Goal: Transaction & Acquisition: Purchase product/service

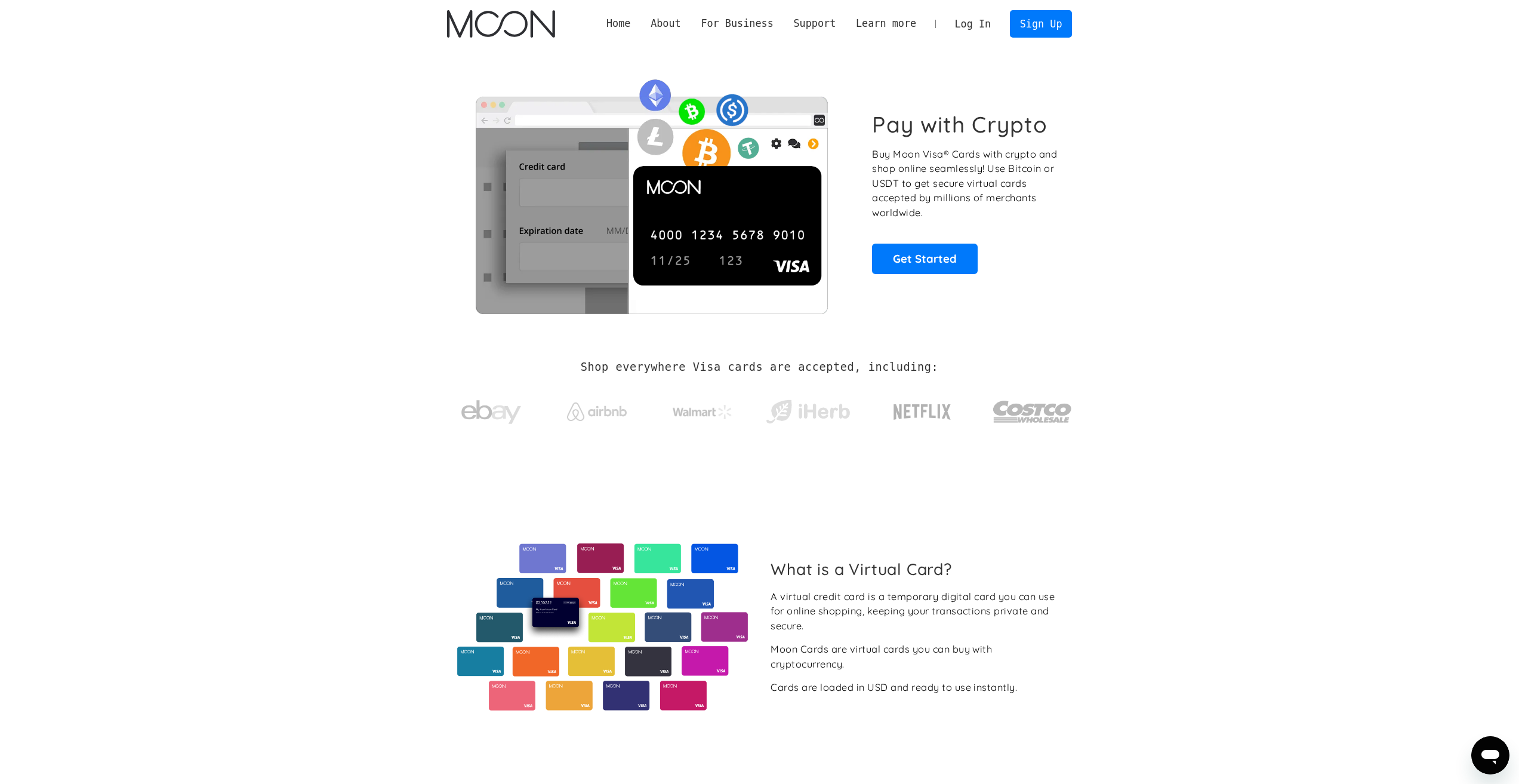
click at [990, 24] on link "Log In" at bounding box center [972, 24] width 56 height 27
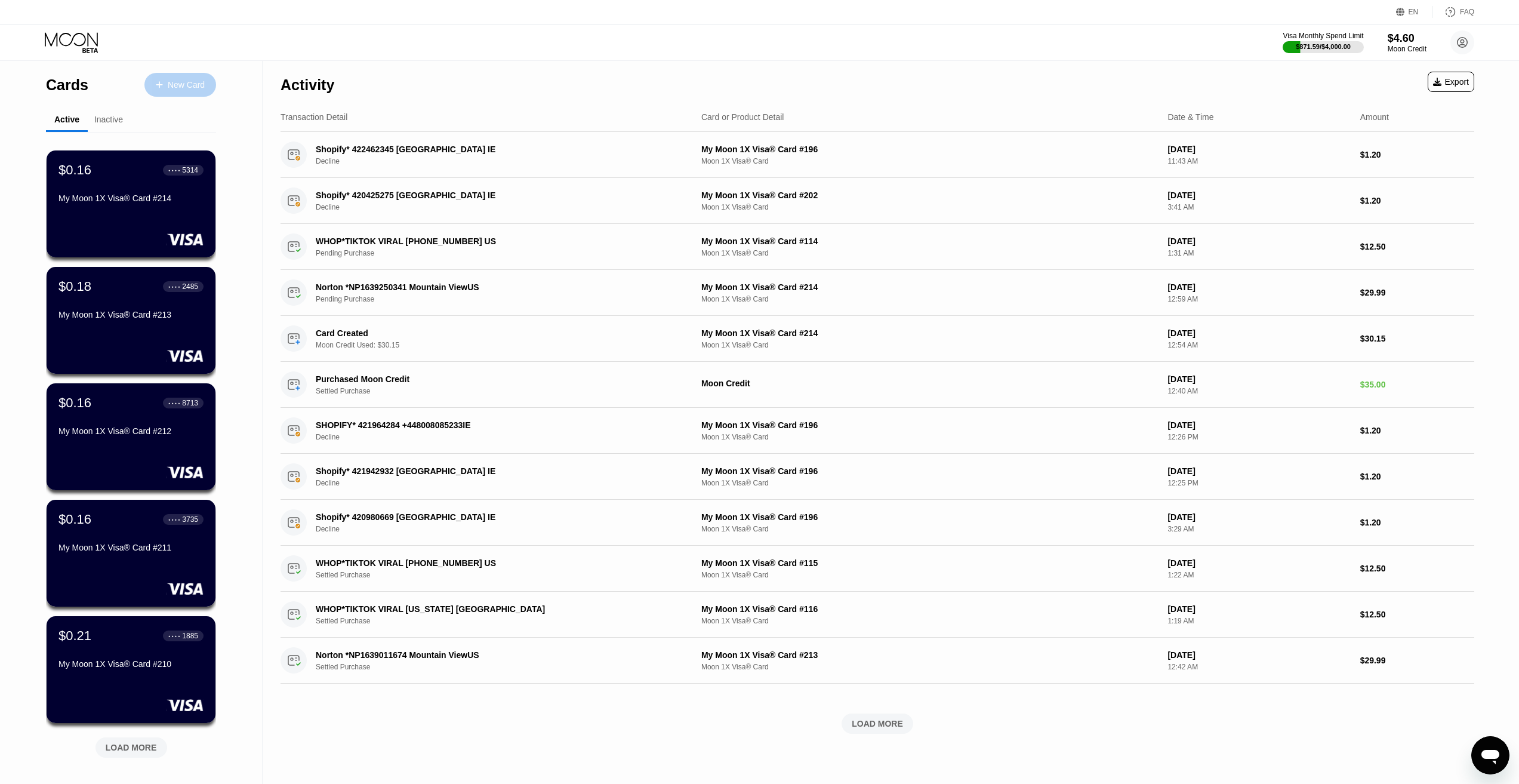
click at [177, 84] on div "New Card" at bounding box center [186, 85] width 37 height 10
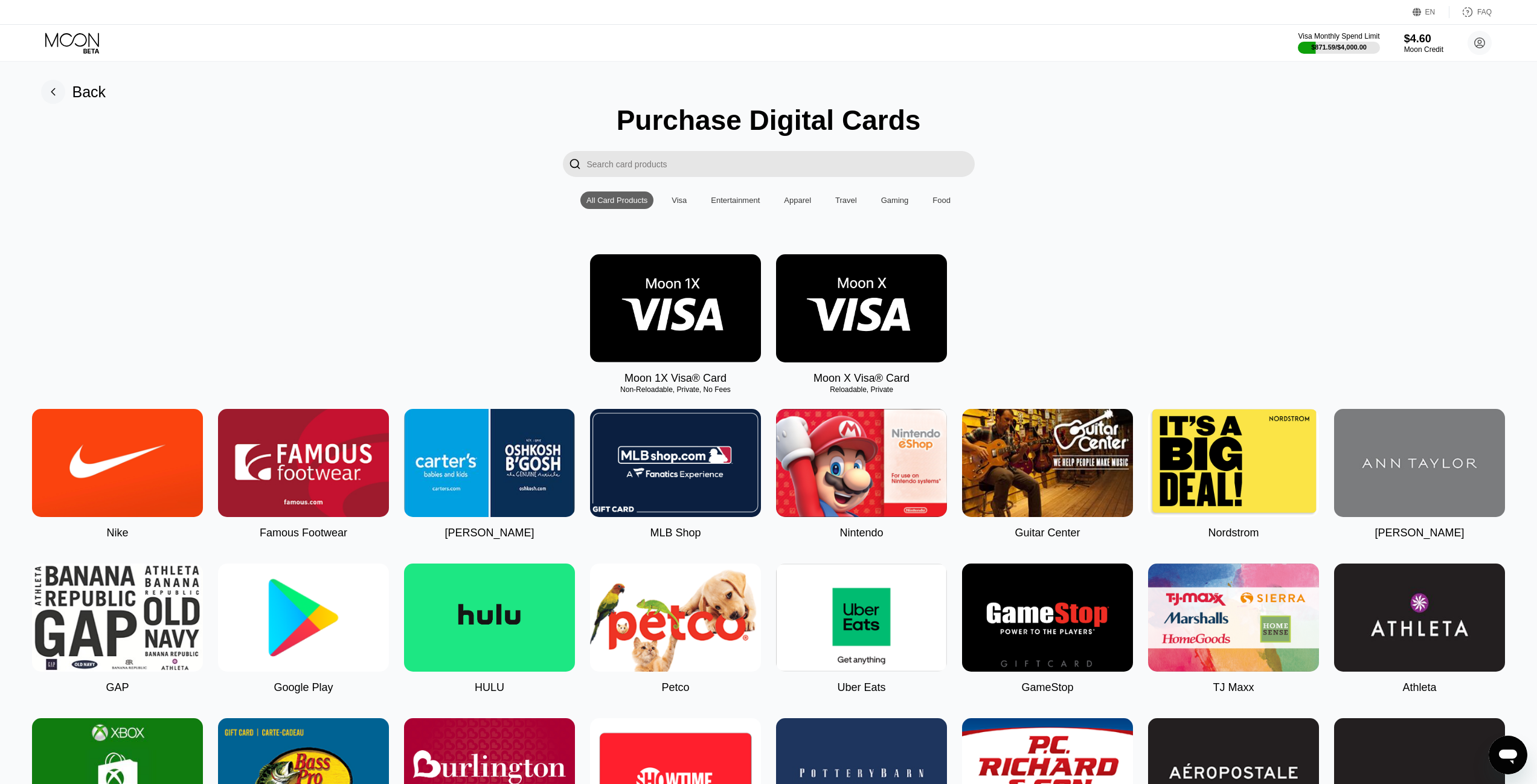
click at [658, 362] on img at bounding box center [675, 308] width 171 height 108
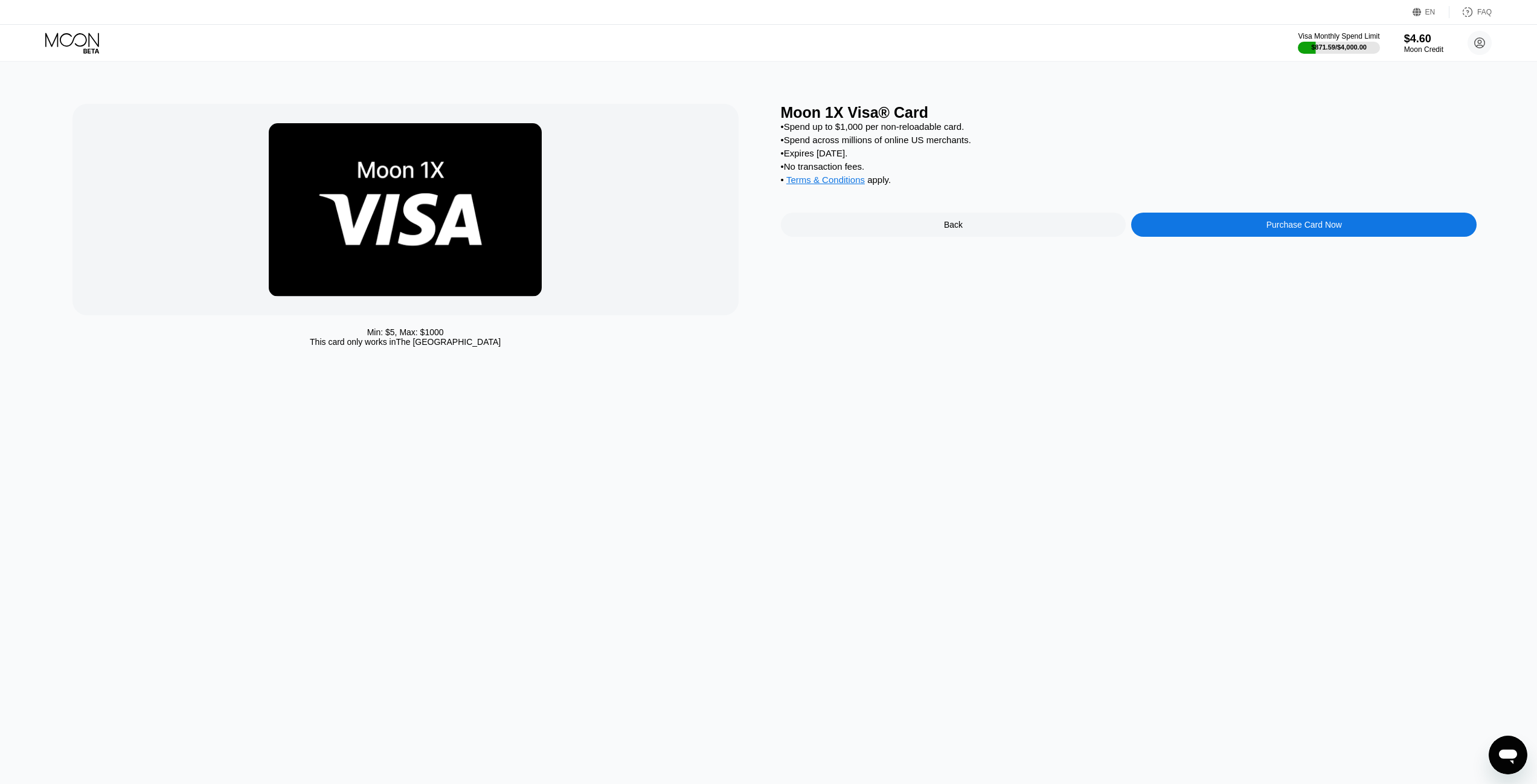
click at [1264, 220] on div "Moon 1X Visa® Card • Spend up to $1,000 per non-reloadable card. • Spend across…" at bounding box center [1129, 228] width 696 height 249
click at [1265, 237] on div "Purchase Card Now" at bounding box center [1304, 224] width 345 height 24
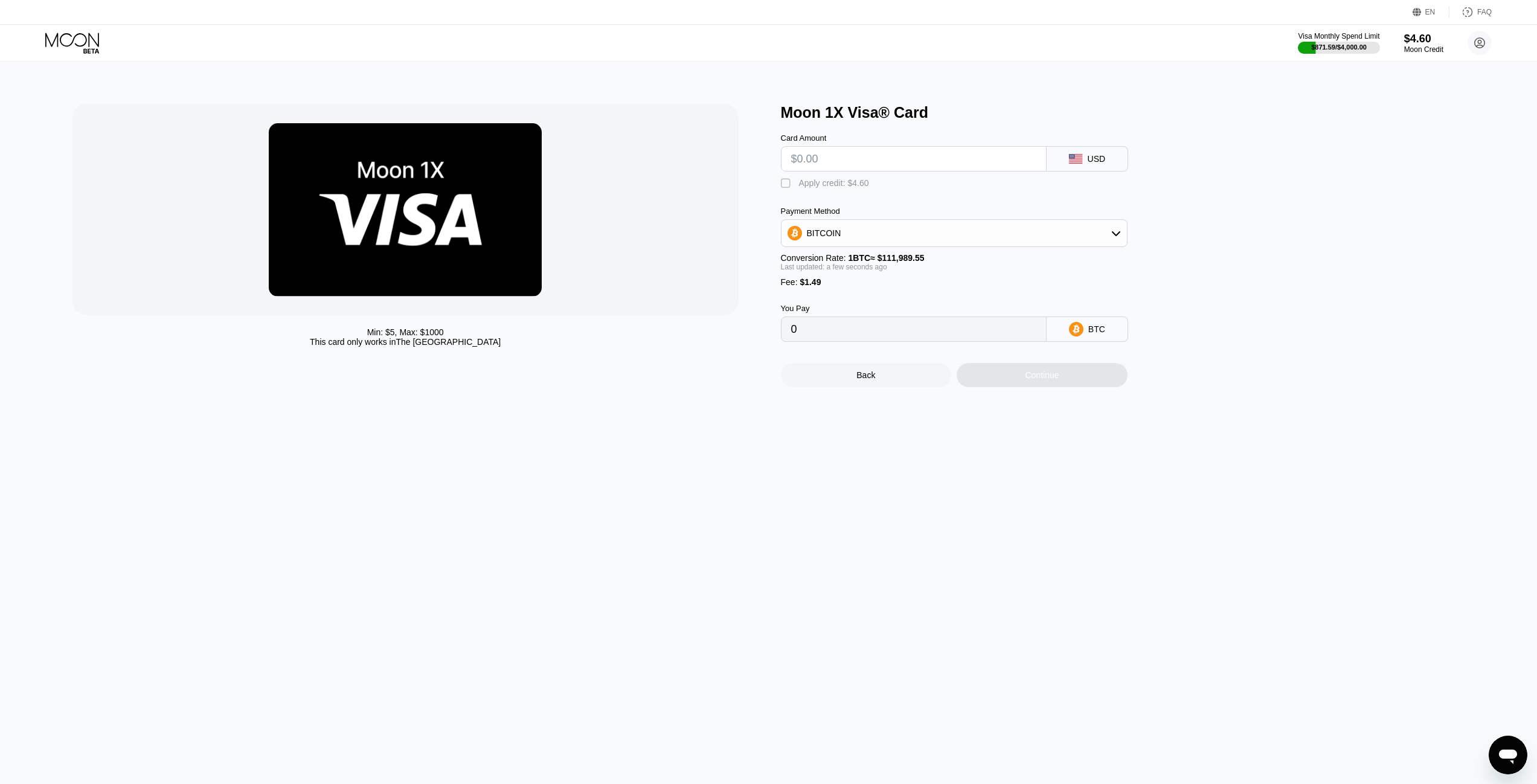
click at [847, 162] on input "text" at bounding box center [914, 158] width 245 height 24
type input "$3"
type input "0.00004010"
type input "$30"
type input "0.00028119"
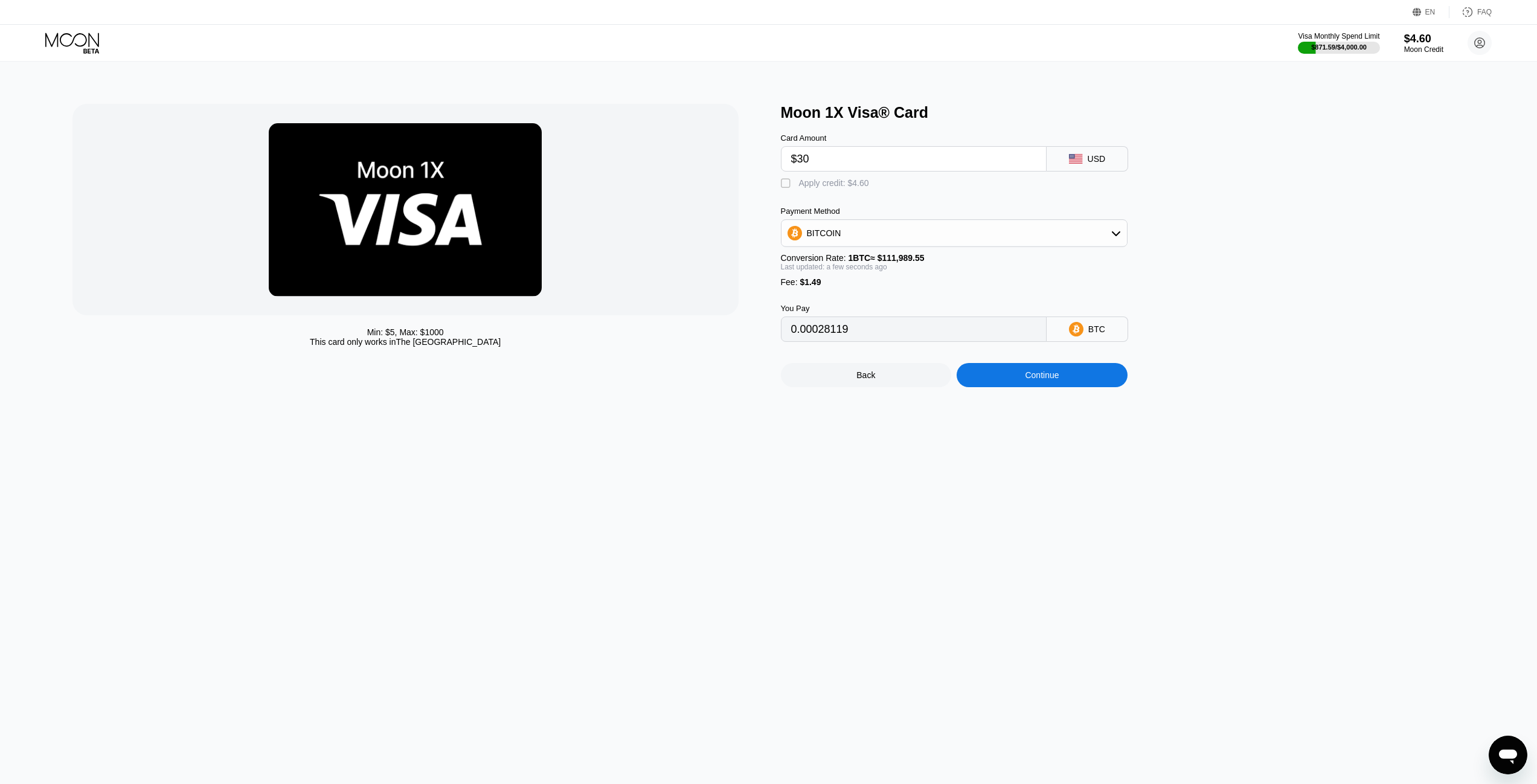
type input "$30"
click at [824, 188] on div "Apply credit: $4.60" at bounding box center [834, 183] width 70 height 9
type input "0.00024011"
click at [979, 232] on div "BITCOIN" at bounding box center [954, 233] width 345 height 24
click at [1425, 41] on div "$4.60" at bounding box center [1424, 38] width 40 height 13
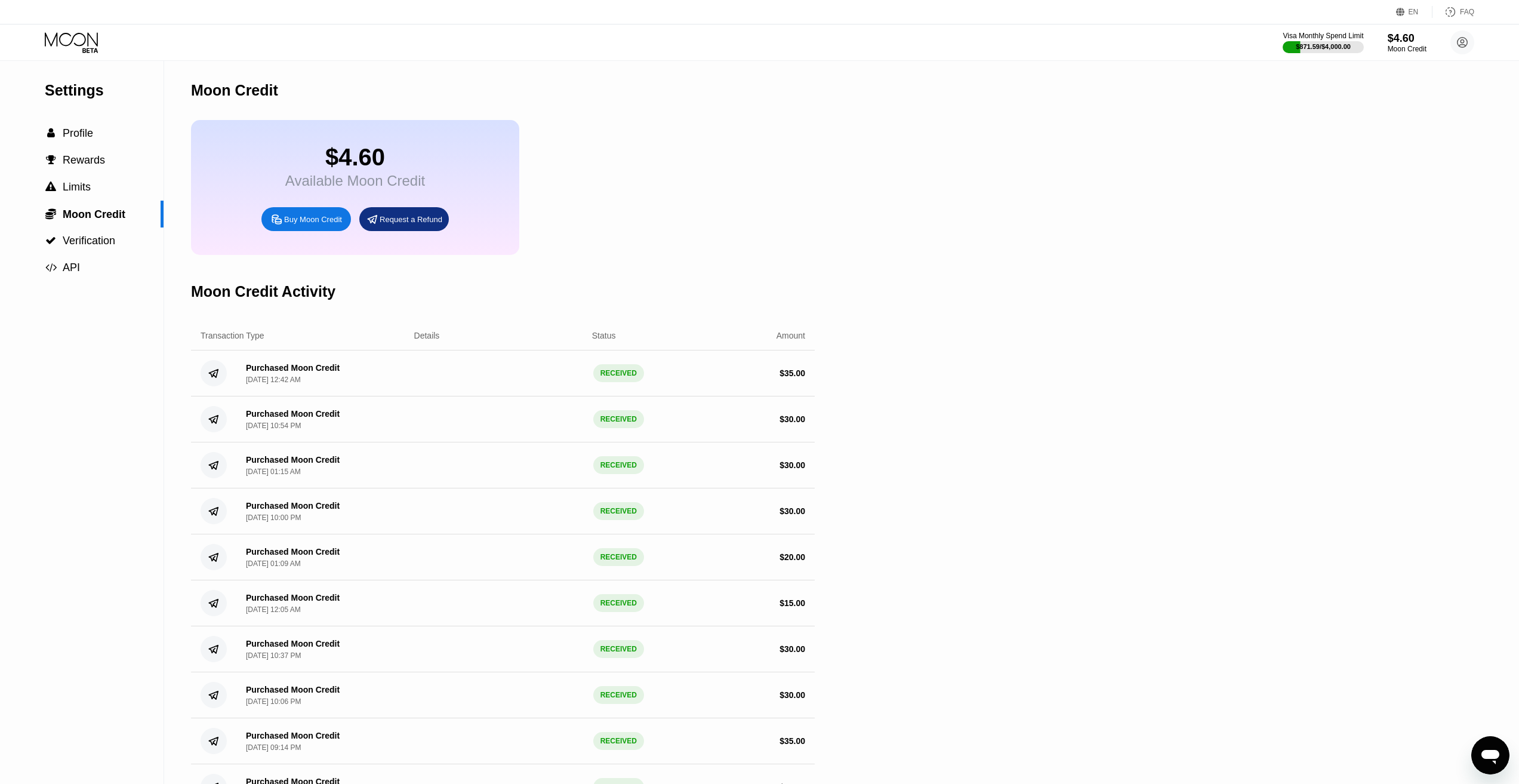
click at [320, 225] on div "Buy Moon Credit" at bounding box center [313, 219] width 58 height 10
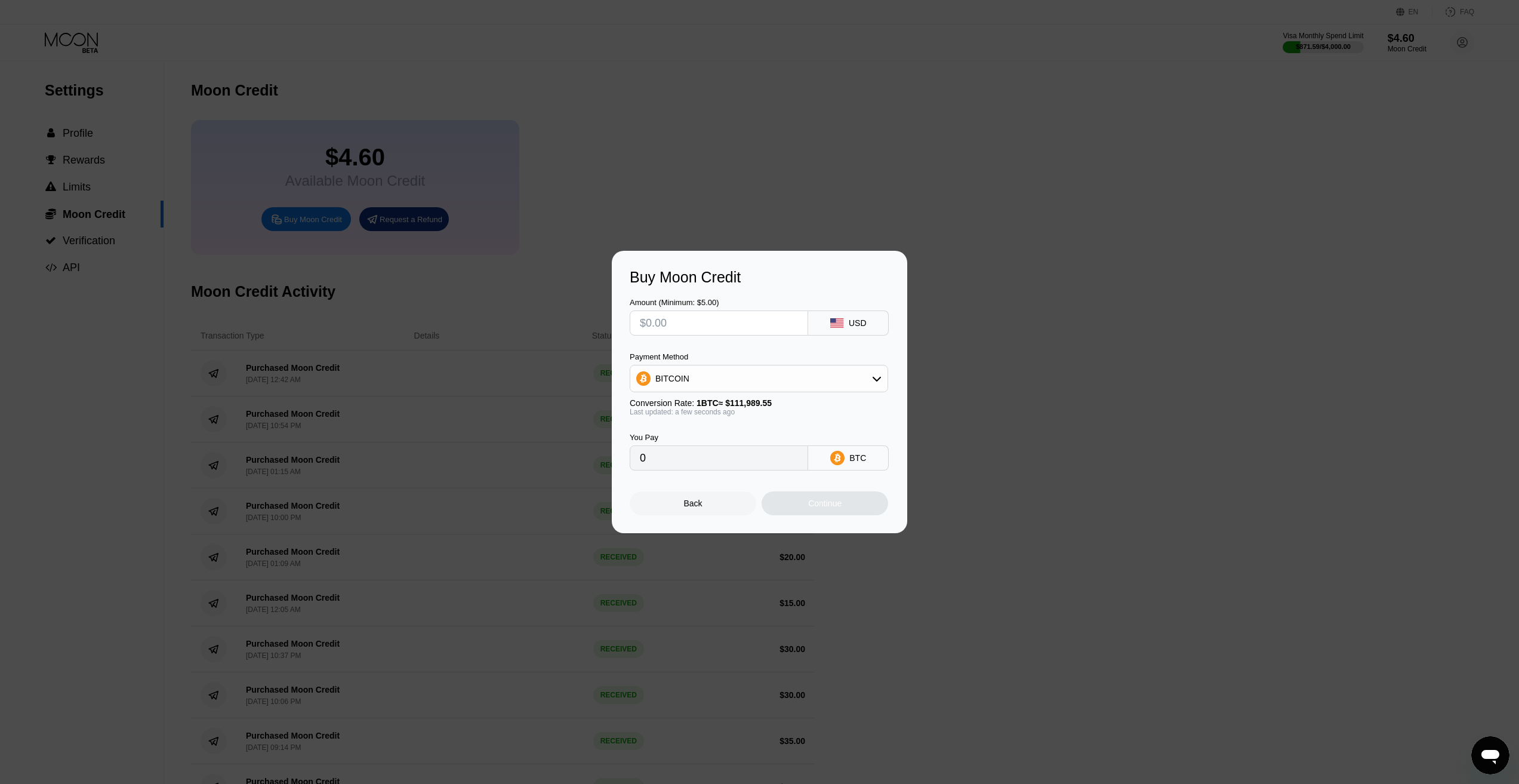
click at [692, 330] on input "text" at bounding box center [719, 323] width 158 height 24
type input "$3"
type input "0.00002679"
type input "$30"
type input "0.00026789"
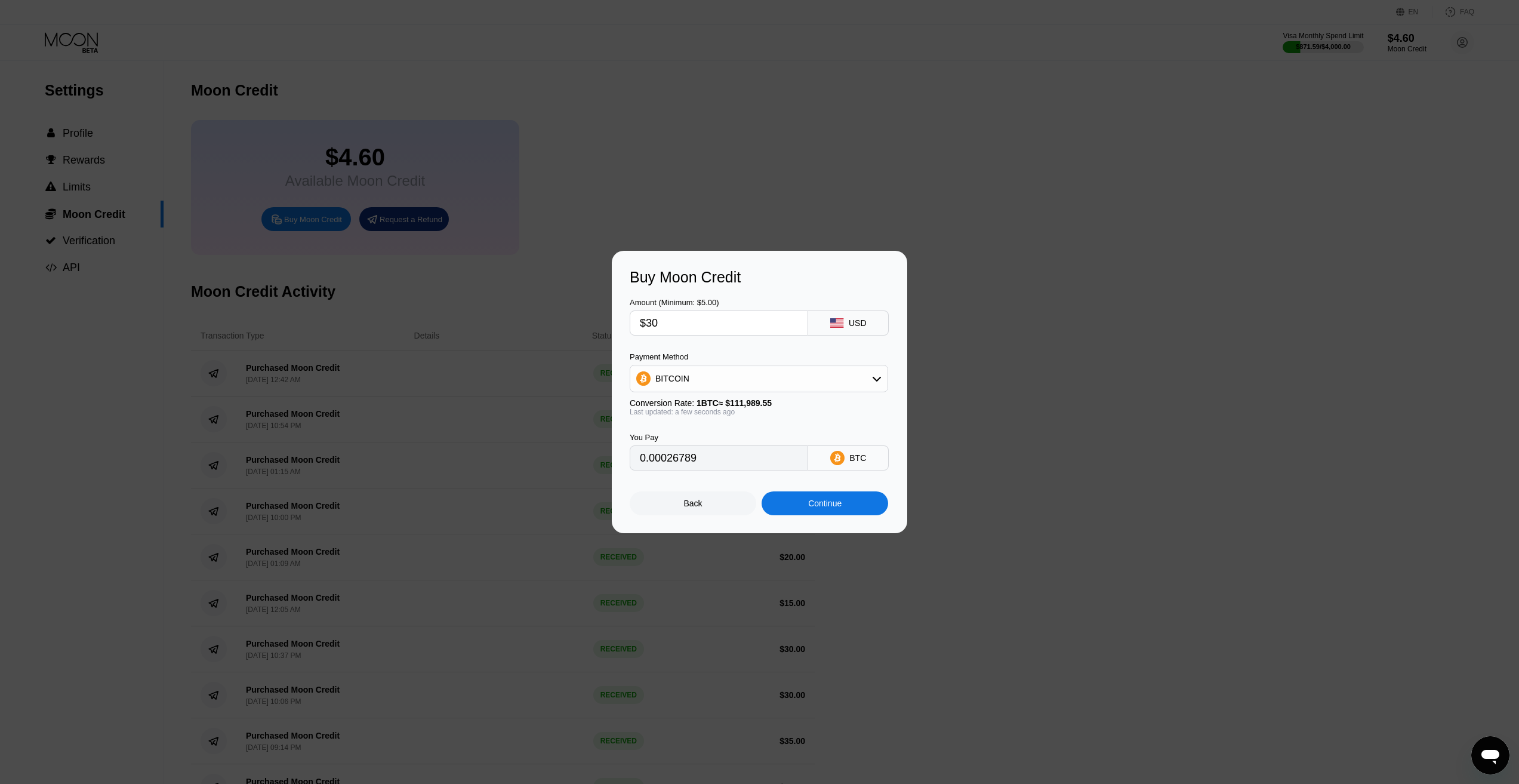
type input "$30"
click at [699, 381] on div "BITCOIN" at bounding box center [758, 378] width 257 height 24
click at [693, 464] on span "USDC on Polygon" at bounding box center [692, 464] width 68 height 9
type input "30.00000000"
click at [818, 508] on div "Continue" at bounding box center [825, 503] width 33 height 9
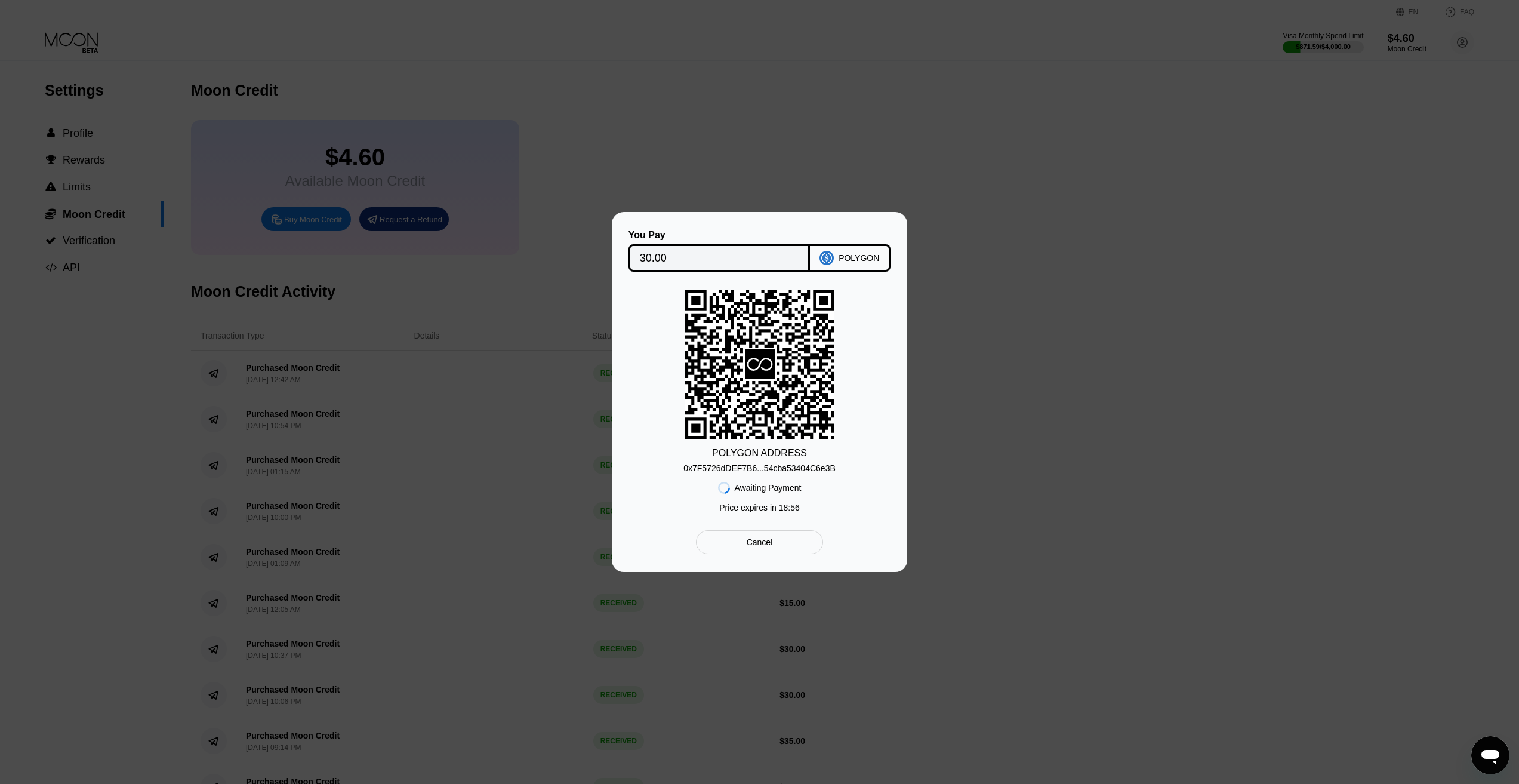
click at [766, 468] on div "0x7F5726dDEF7B6...54cba53404C6e3B" at bounding box center [759, 468] width 152 height 9
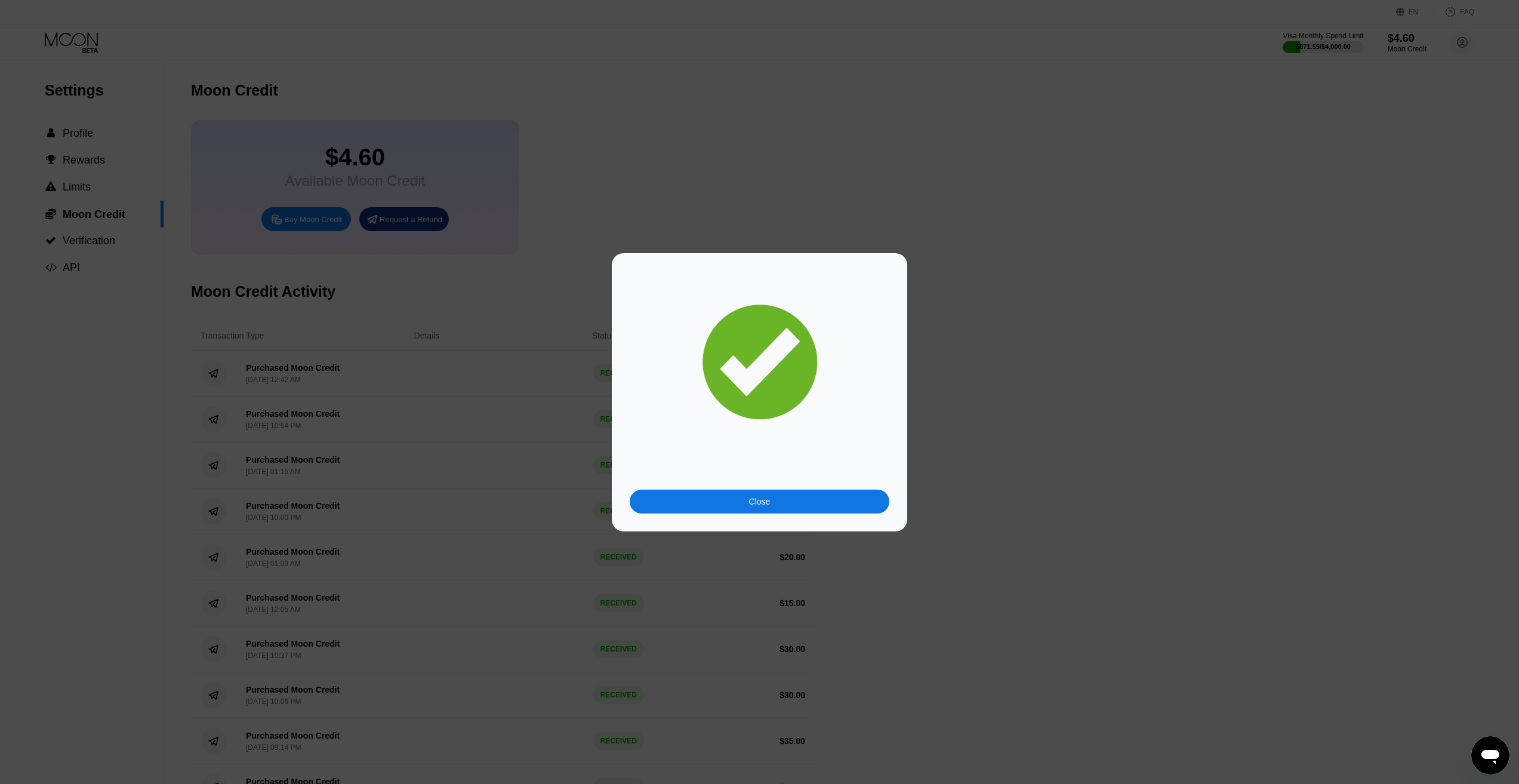
click at [813, 508] on div "Close" at bounding box center [760, 501] width 260 height 24
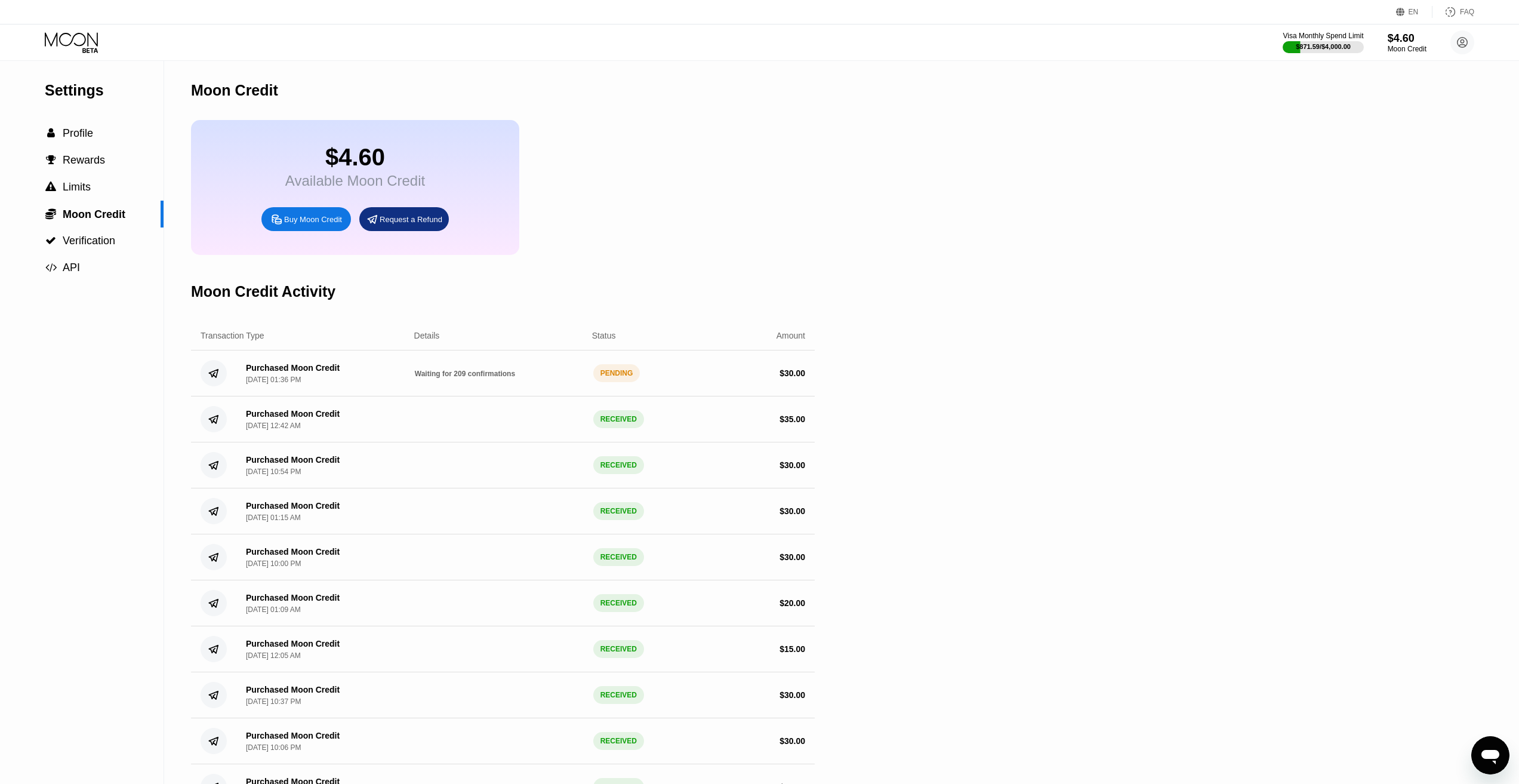
click at [73, 40] on icon at bounding box center [72, 42] width 56 height 21
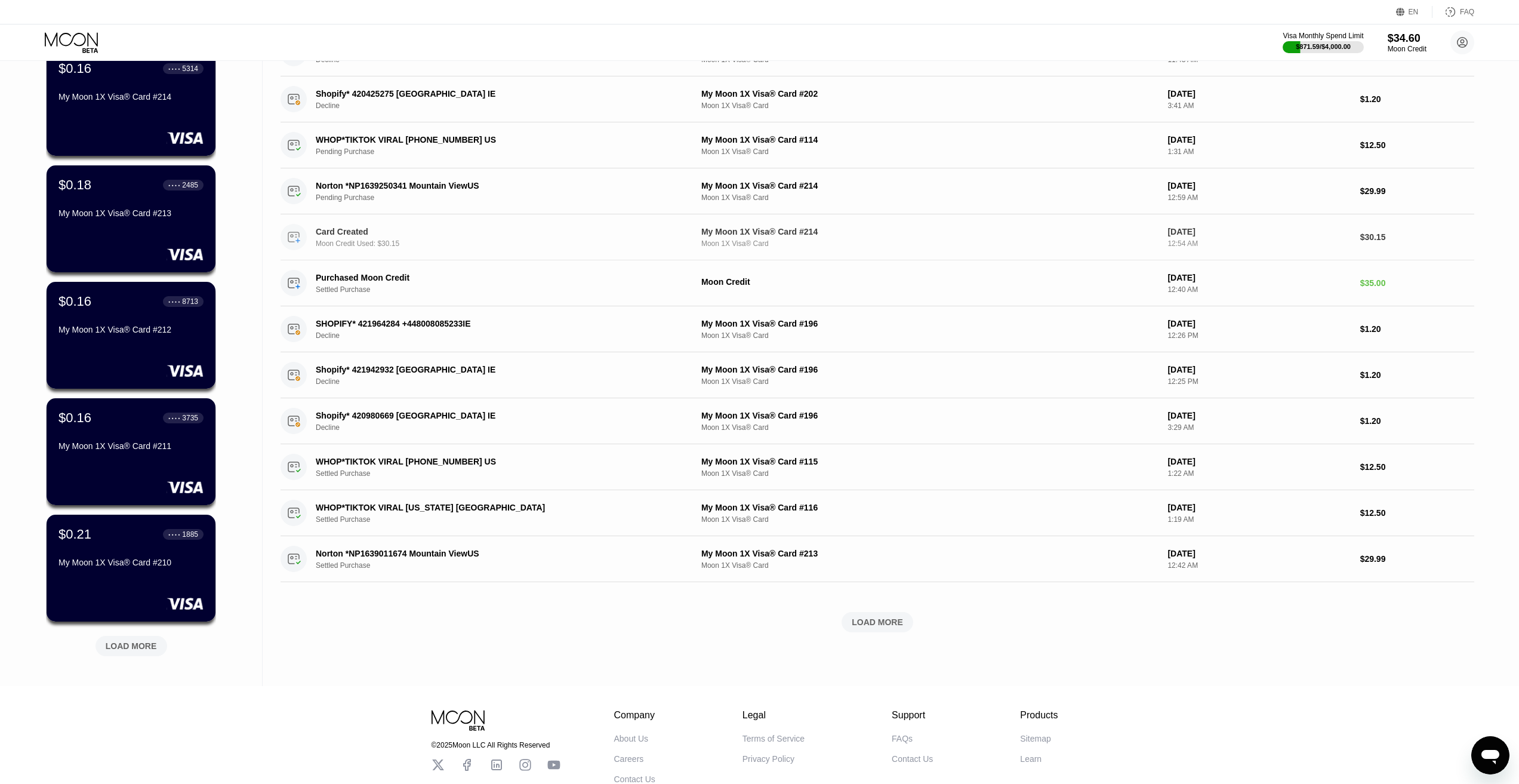
scroll to position [179, 0]
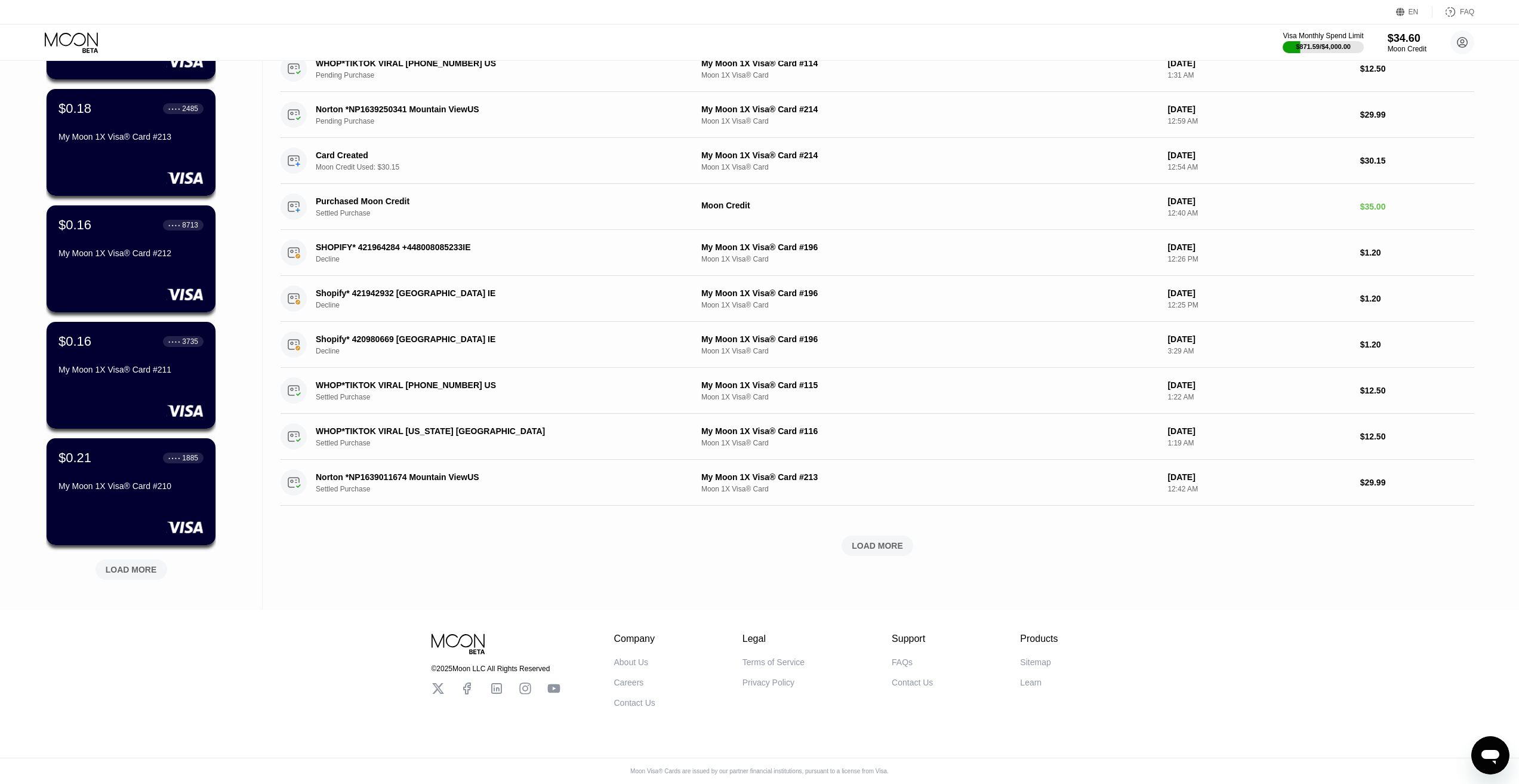
click at [886, 558] on div "Activity Export Transaction Detail Card or Product Detail Date & Time Amount Sh…" at bounding box center [877, 226] width 1194 height 687
click at [886, 556] on div "Activity Export Transaction Detail Card or Product Detail Date & Time Amount Sh…" at bounding box center [877, 226] width 1194 height 687
click at [882, 553] on div "LOAD MORE" at bounding box center [877, 545] width 72 height 20
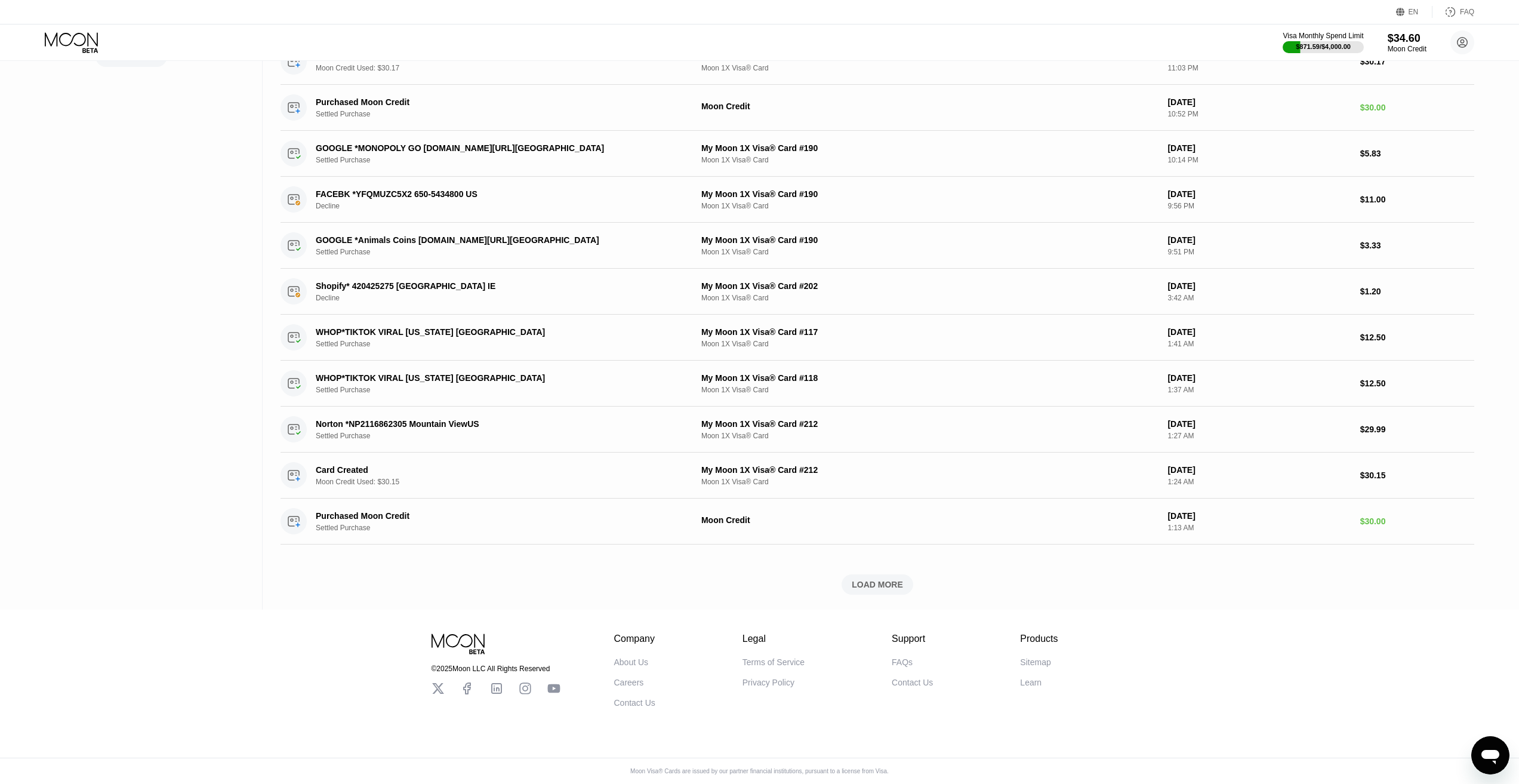
scroll to position [702, 0]
click at [888, 582] on div "LOAD MORE" at bounding box center [878, 584] width 52 height 11
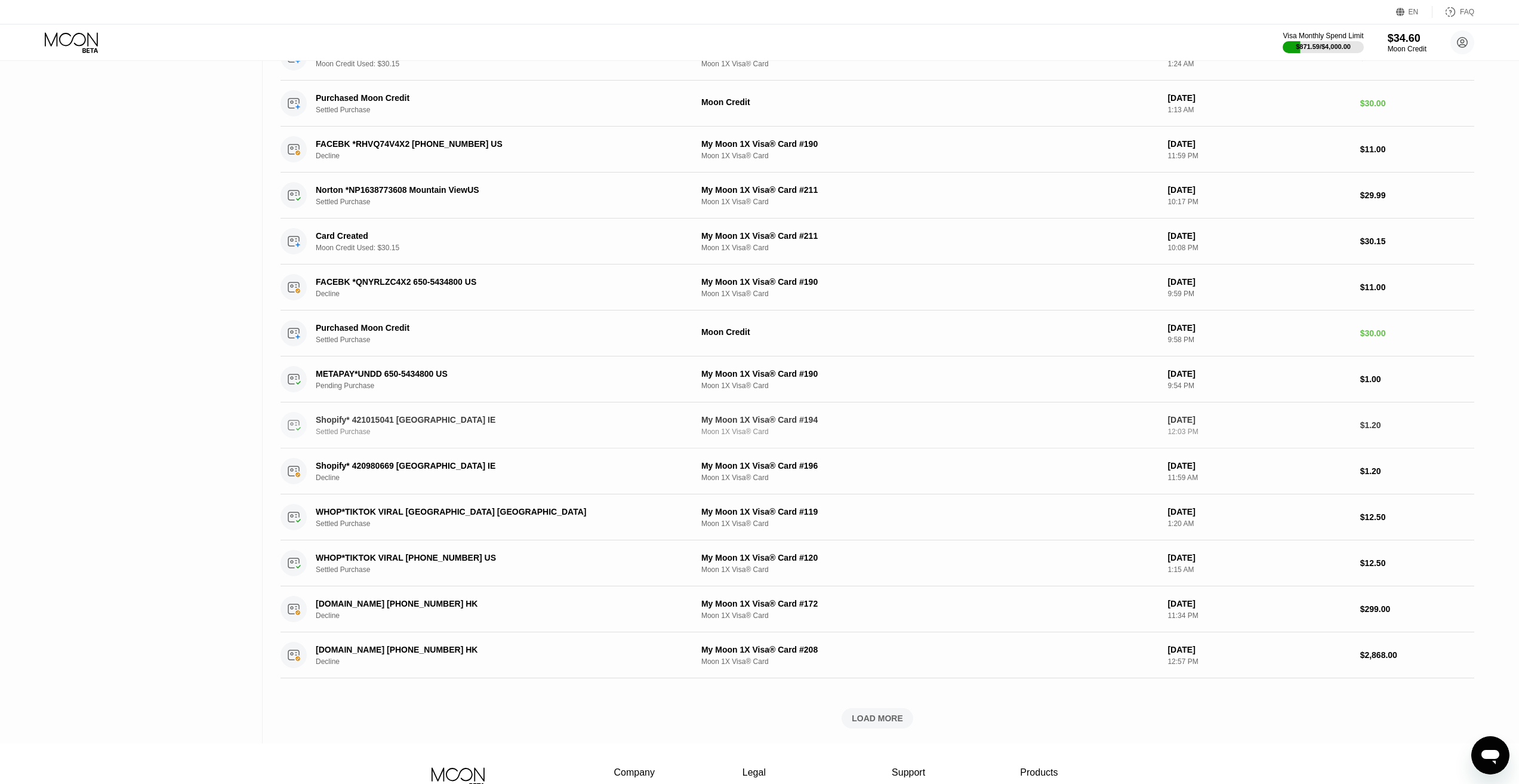
scroll to position [1119, 0]
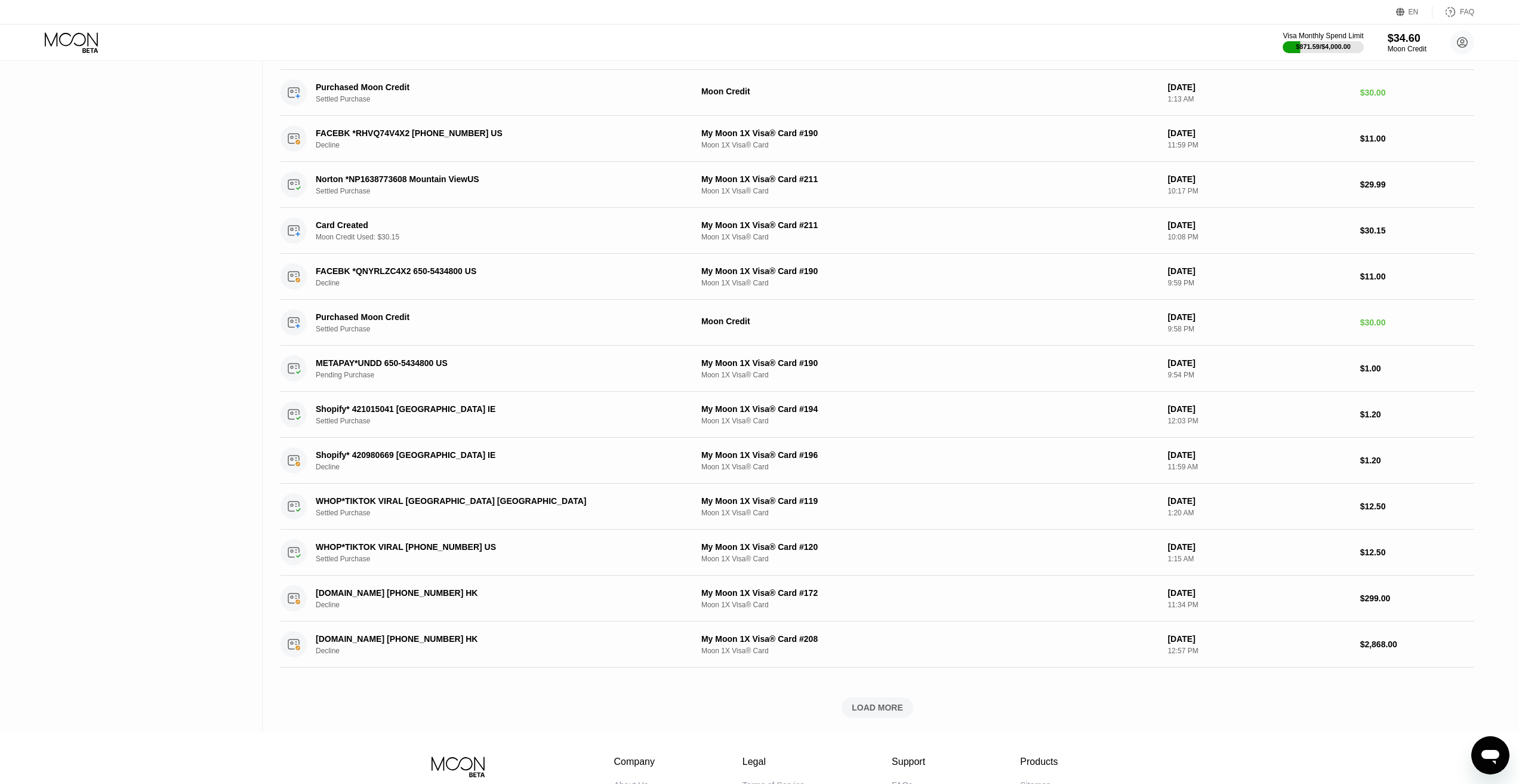
click at [854, 712] on div "LOAD MORE" at bounding box center [878, 707] width 52 height 11
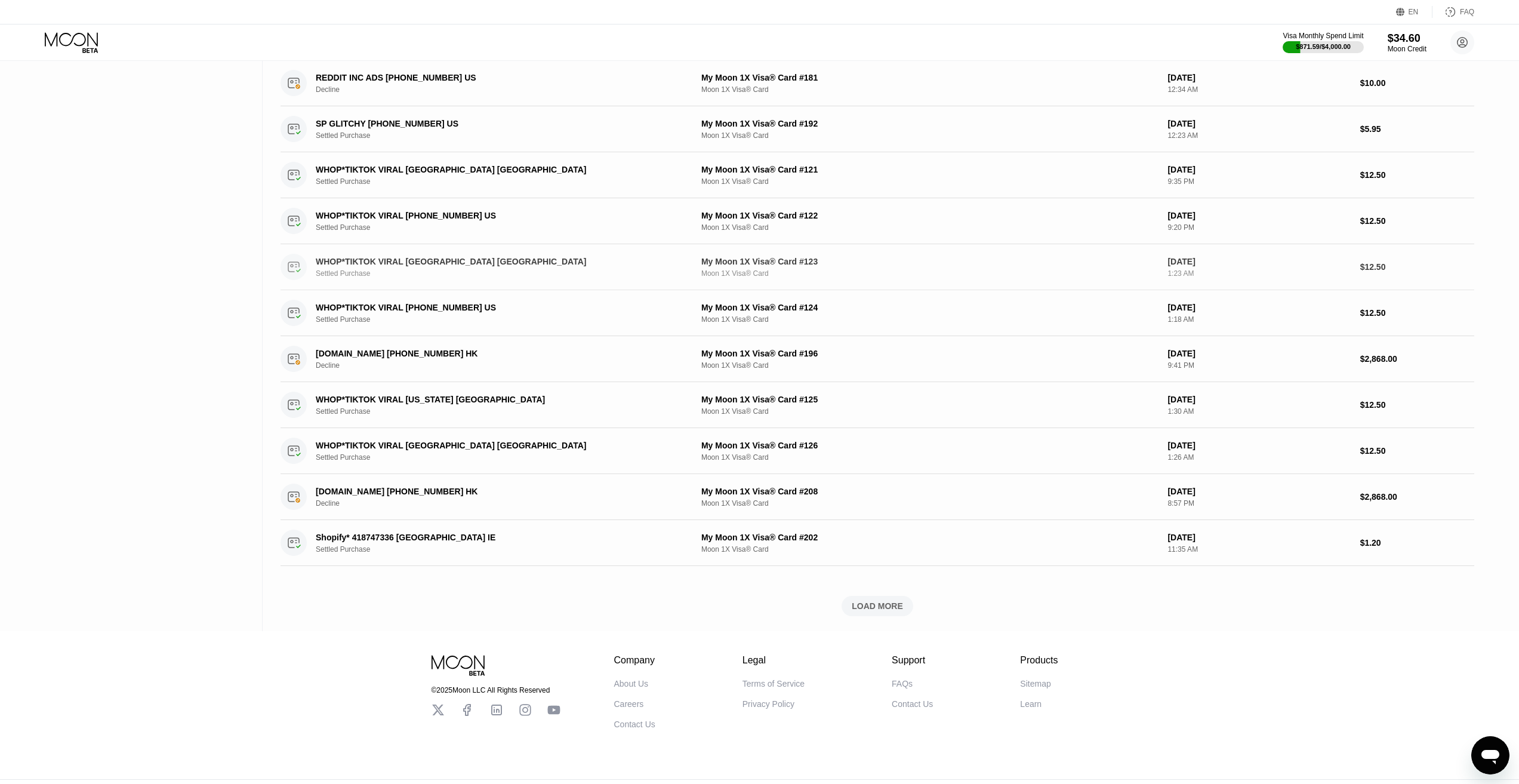
scroll to position [1776, 0]
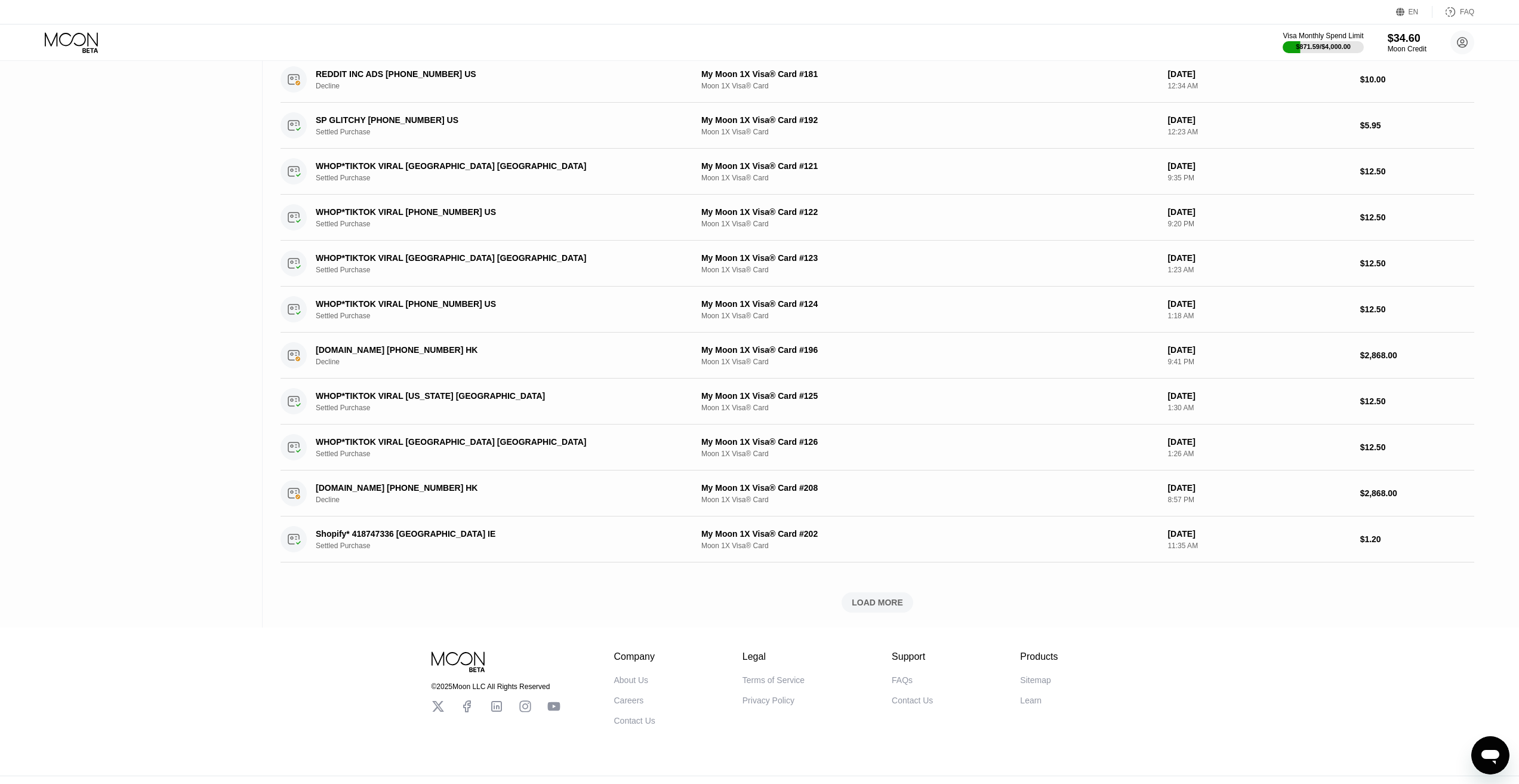
click at [911, 606] on div "LOAD MORE" at bounding box center [877, 603] width 72 height 20
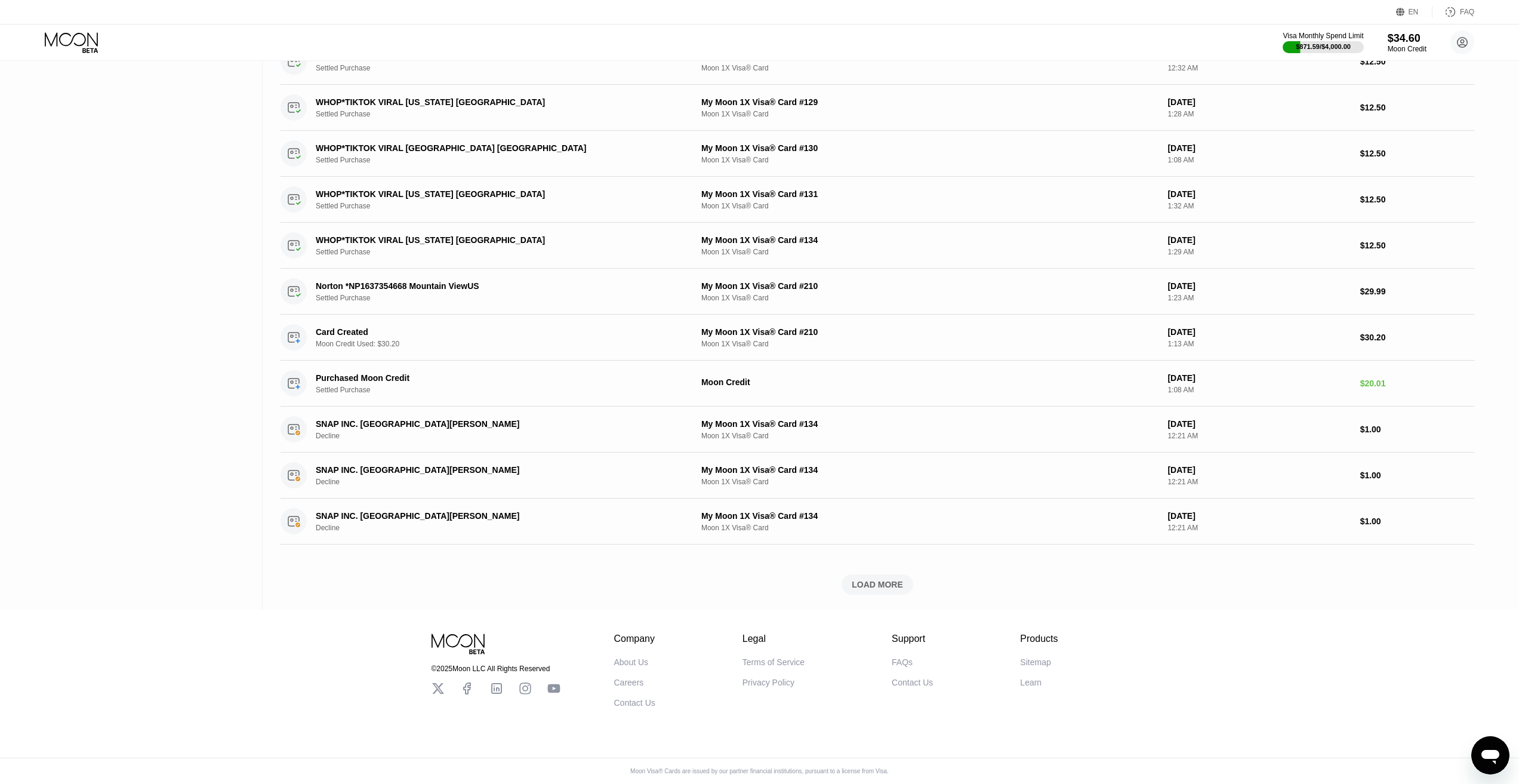
scroll to position [2356, 0]
click at [872, 579] on div "LOAD MORE" at bounding box center [878, 584] width 52 height 11
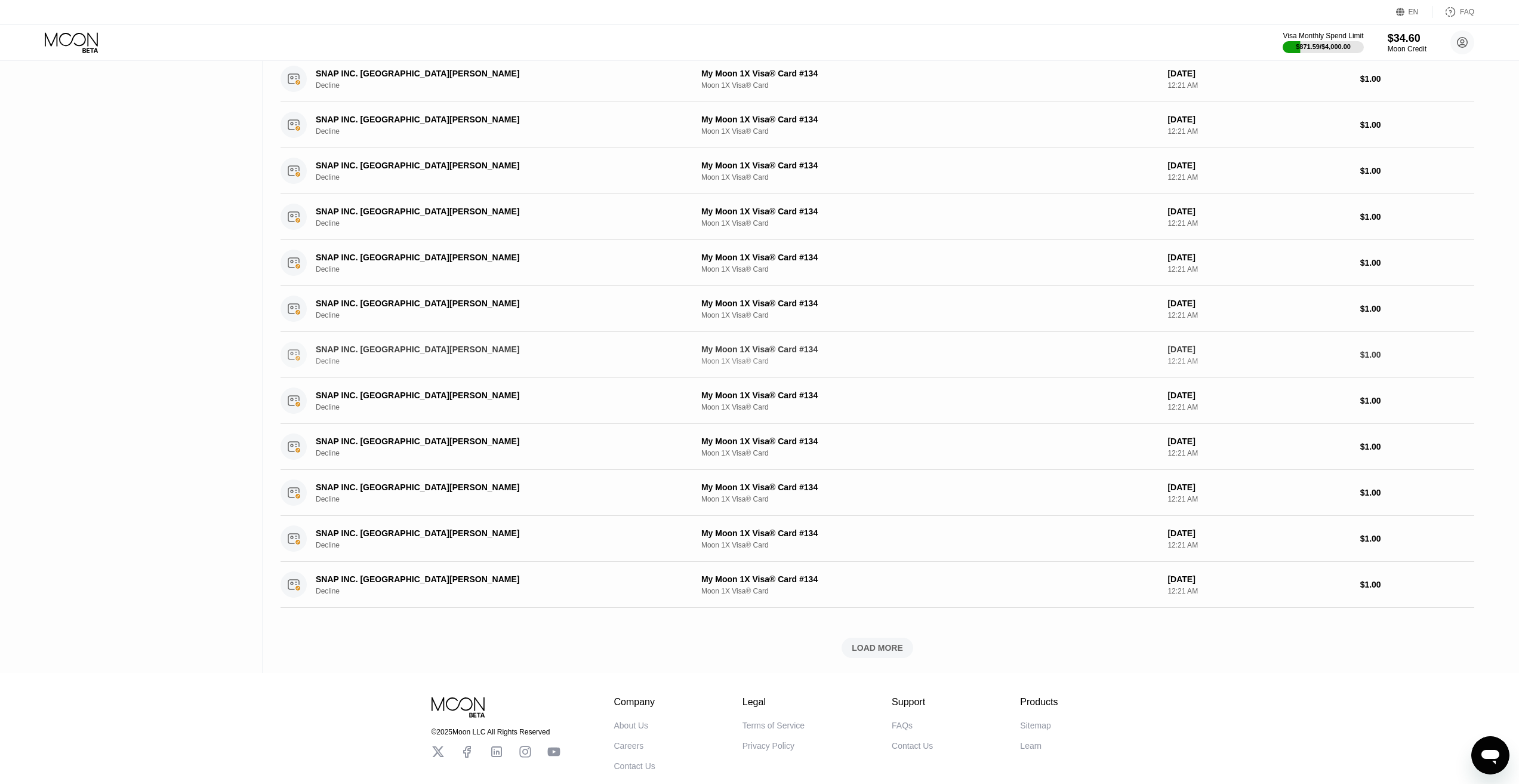
scroll to position [2894, 0]
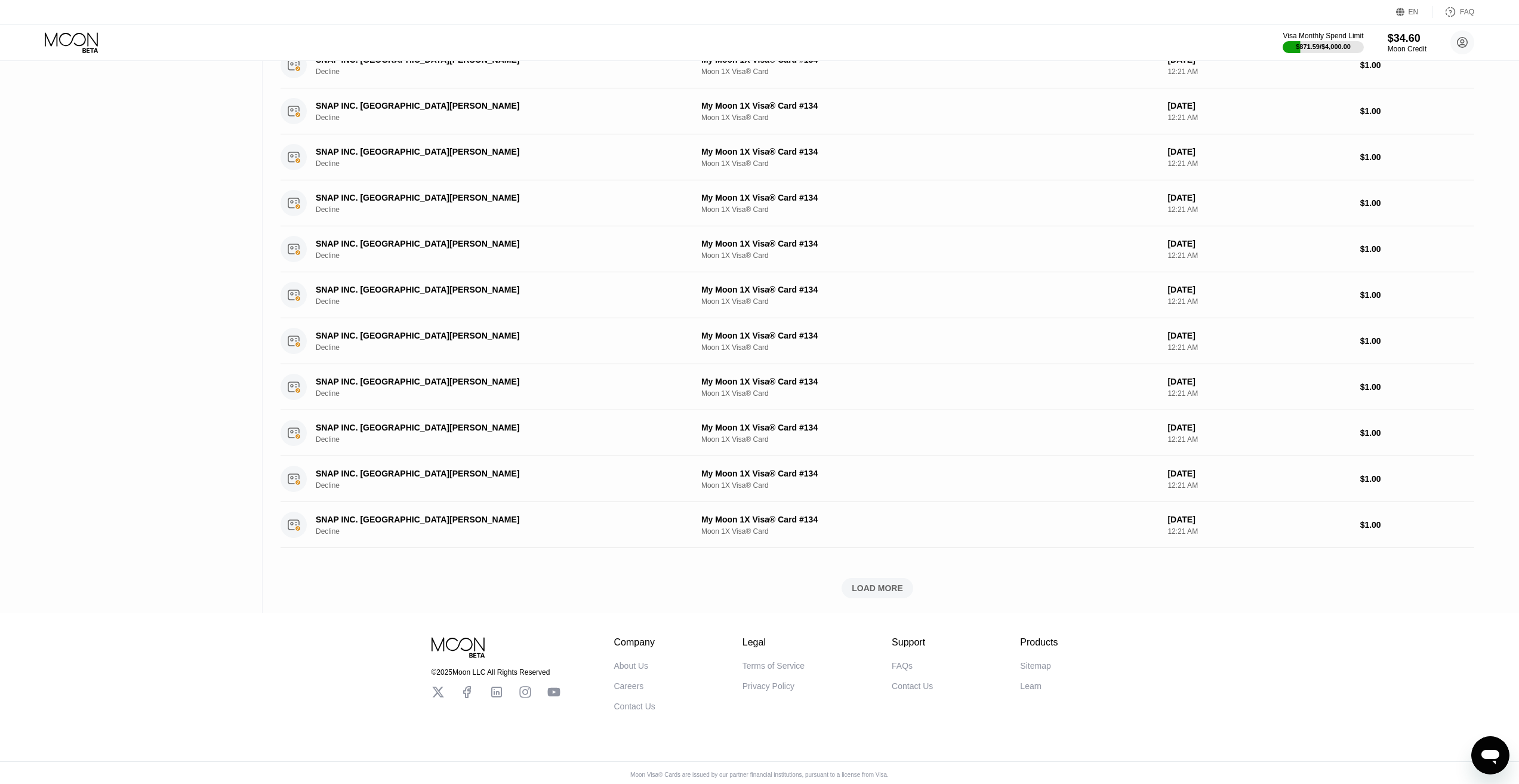
click at [886, 585] on div "LOAD MORE" at bounding box center [878, 588] width 52 height 11
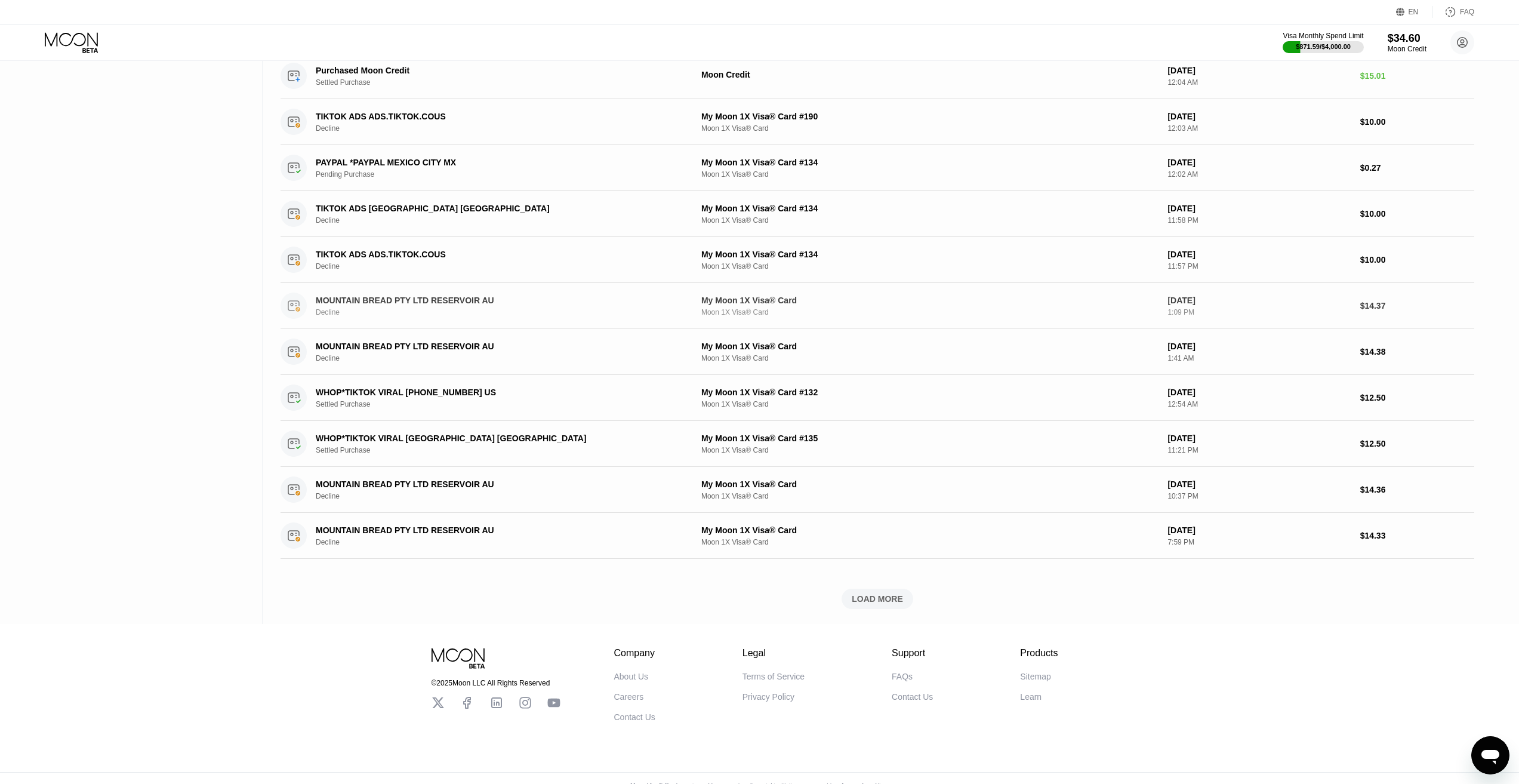
scroll to position [3460, 0]
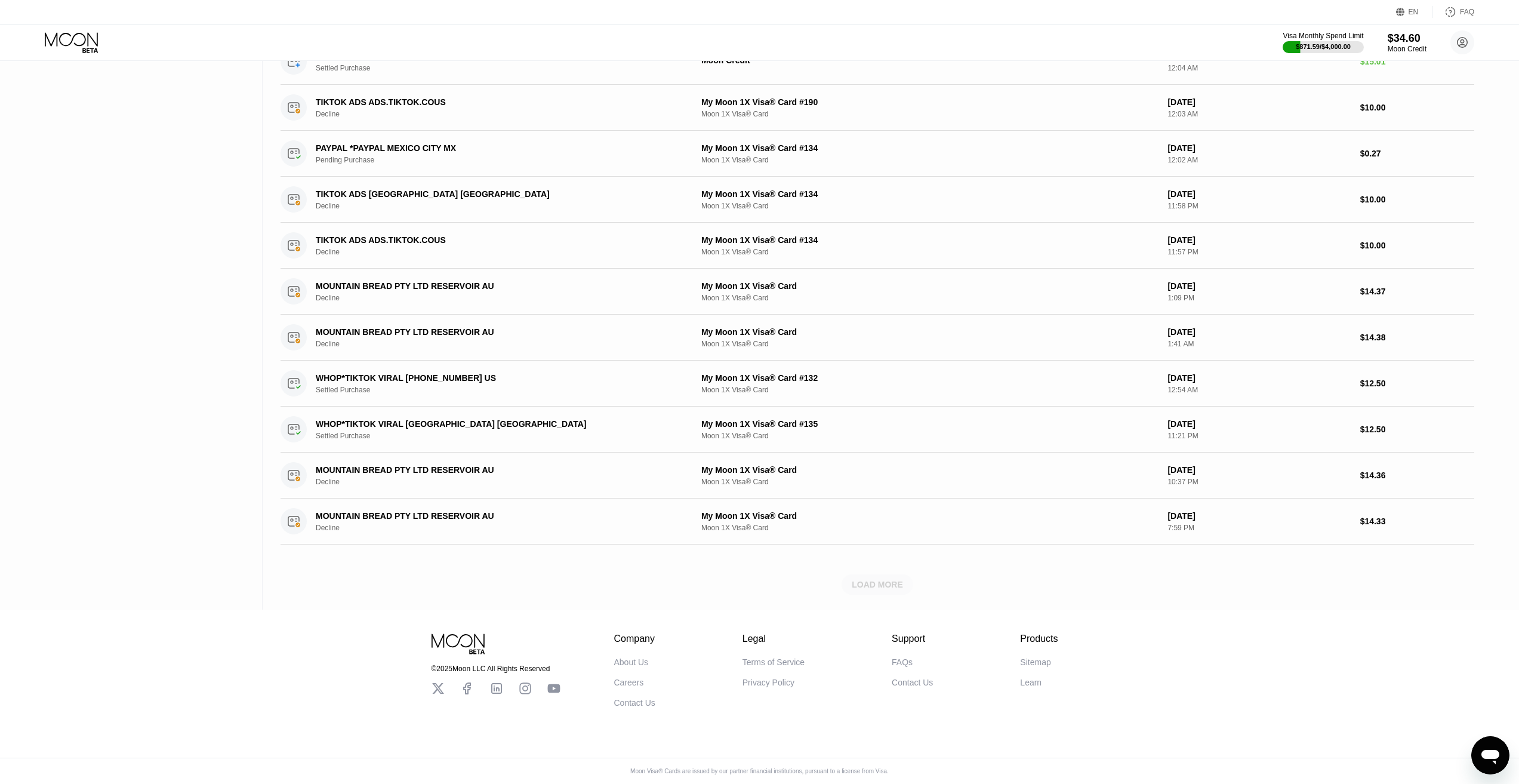
click at [899, 579] on div "LOAD MORE" at bounding box center [878, 584] width 52 height 11
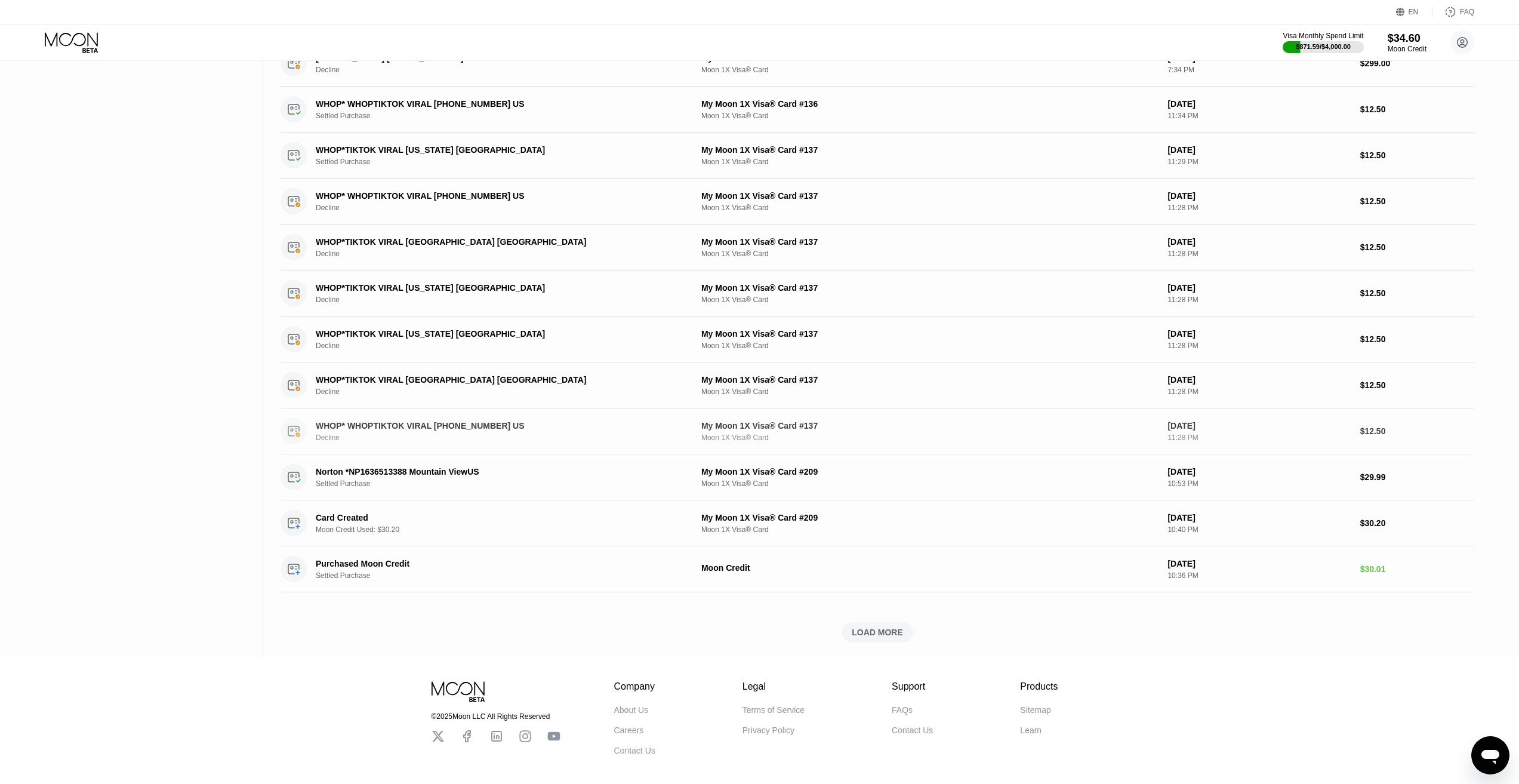
scroll to position [3997, 0]
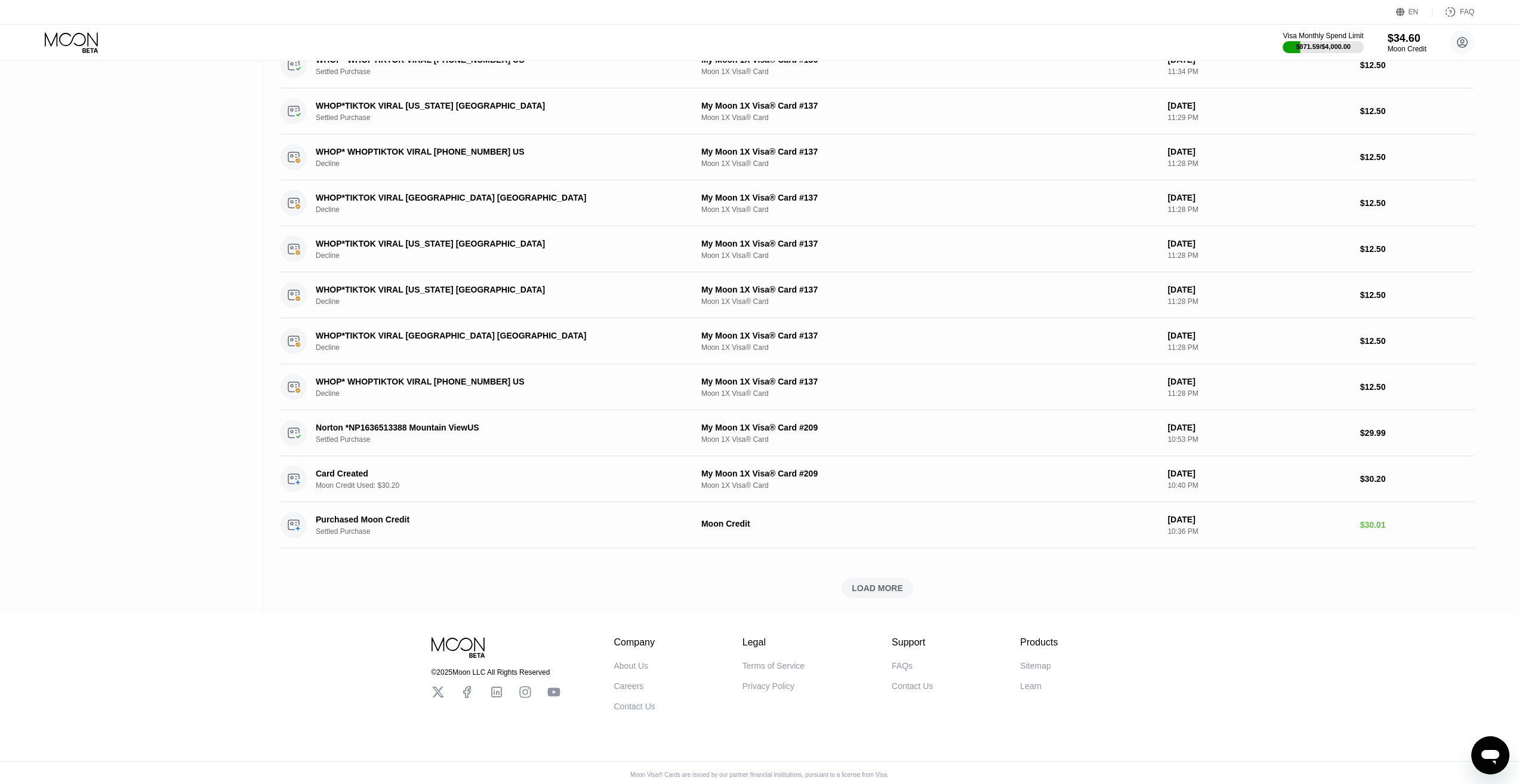
click at [877, 588] on div "LOAD MORE" at bounding box center [878, 588] width 52 height 11
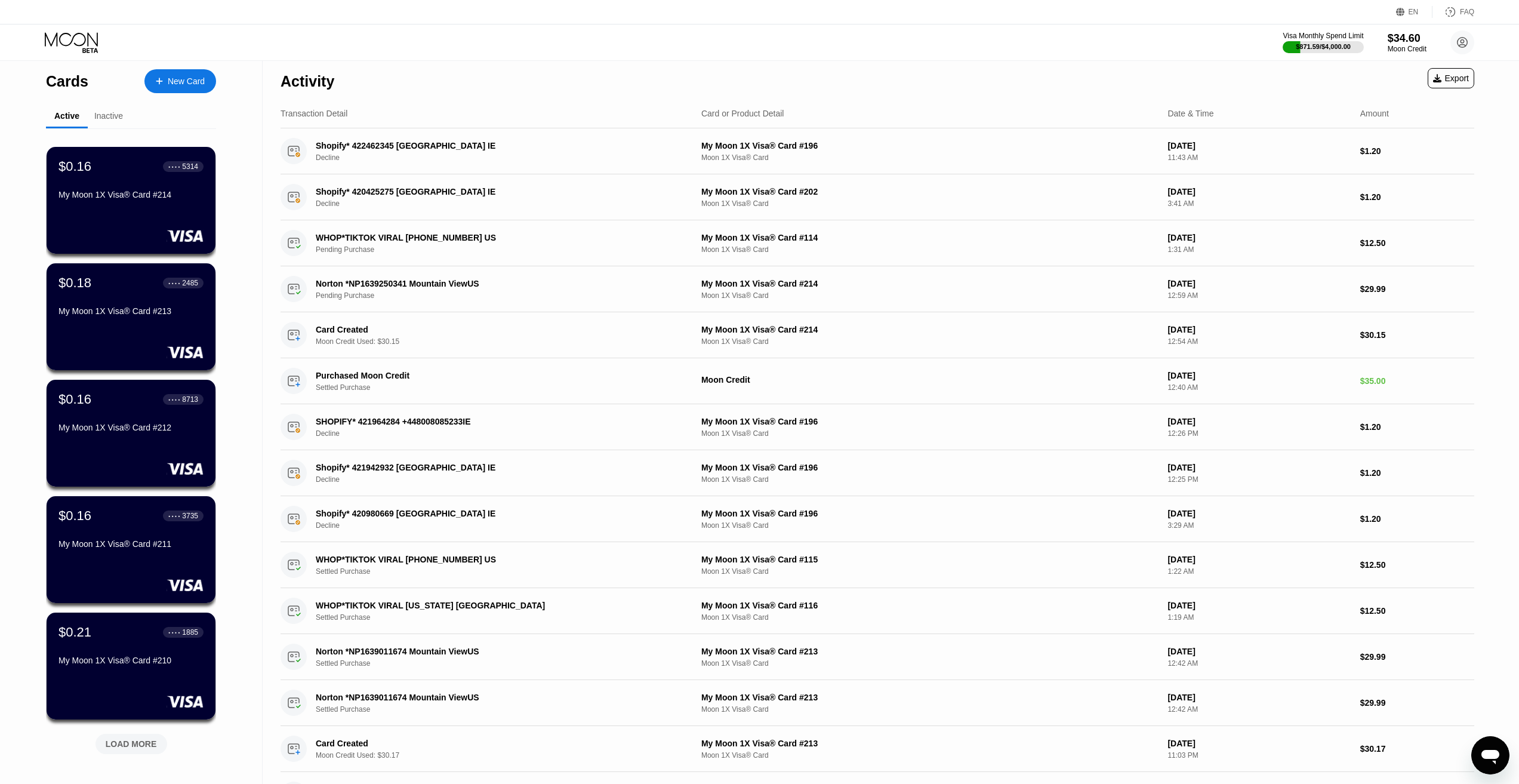
scroll to position [0, 0]
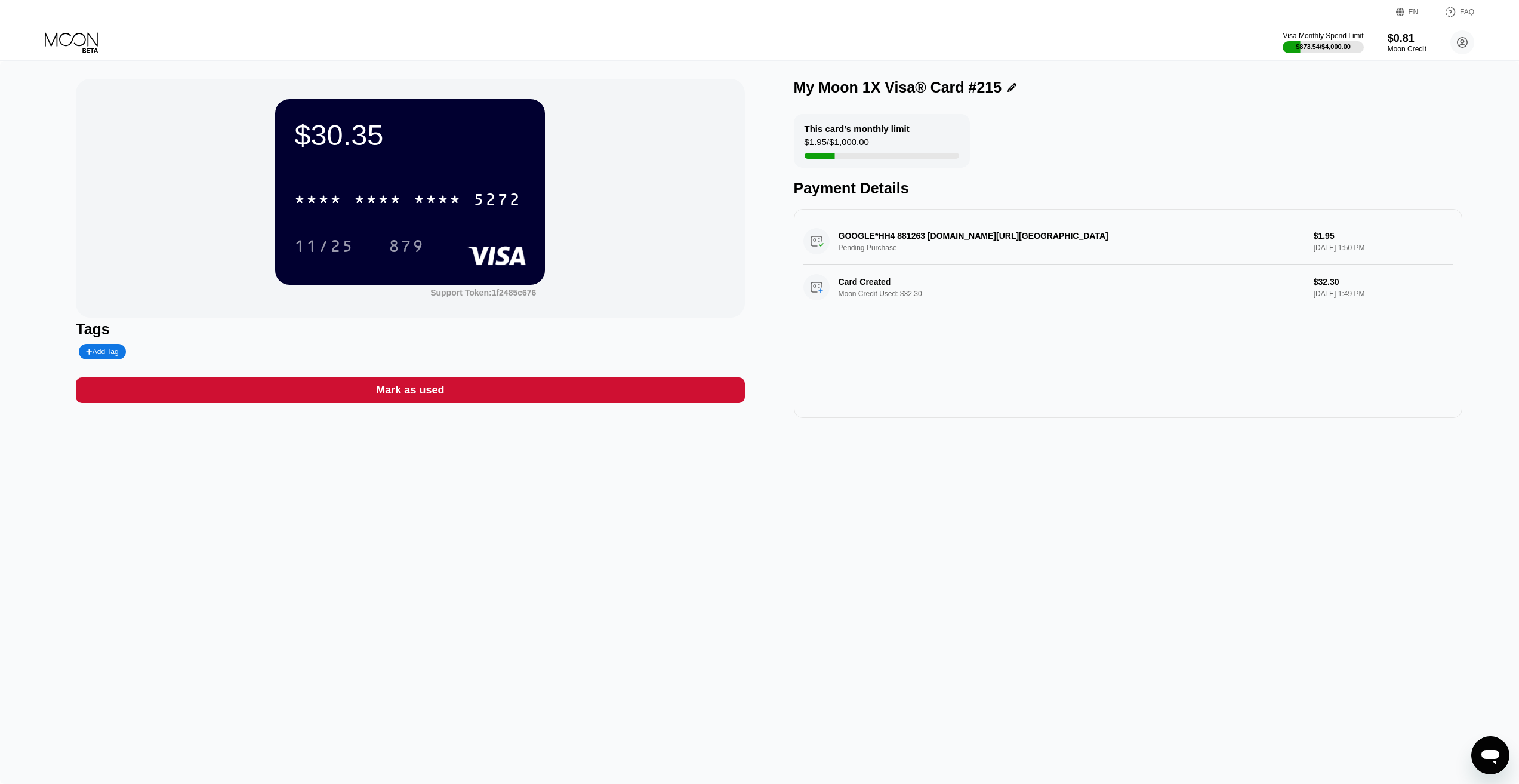
click at [453, 584] on div "$30.35 * * * * * * * * * * * * 5272 11/25 879 Support Token: 1f2485c676 Tags Ad…" at bounding box center [759, 422] width 1519 height 723
drag, startPoint x: 1403, startPoint y: 39, endPoint x: 1412, endPoint y: 92, distance: 53.8
click at [1412, 92] on div "EN Language Select an item Save FAQ Visa Monthly Spend Limit $873.54 / $4,000.0…" at bounding box center [759, 392] width 1519 height 784
click at [1390, 117] on div "This card’s monthly limit $1.95 / $1,000.00 Payment Details" at bounding box center [1128, 156] width 668 height 83
click at [1305, 151] on div "This card’s monthly limit $1.95 / $1,000.00 Payment Details" at bounding box center [1128, 156] width 668 height 83
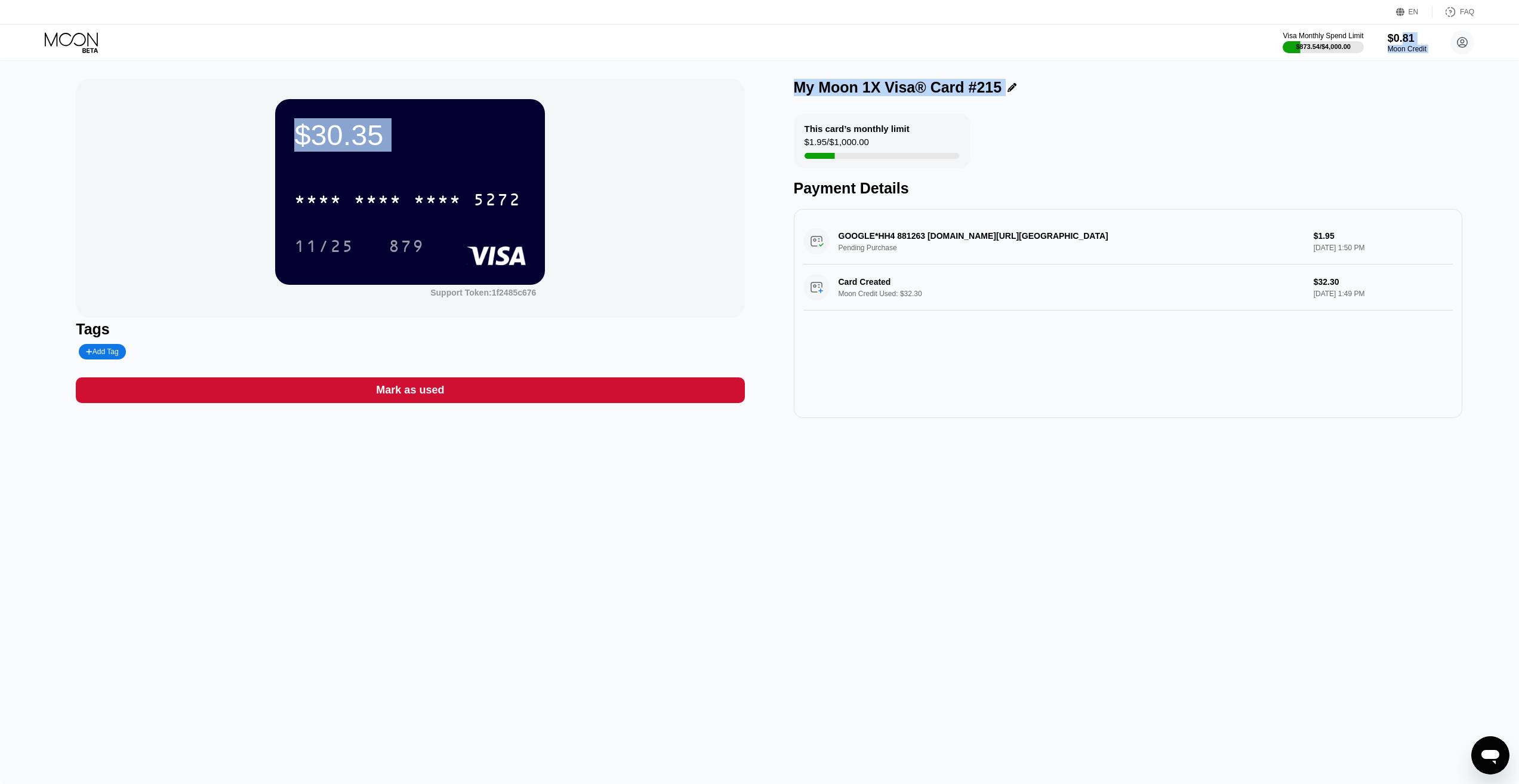
click at [1257, 127] on div "This card’s monthly limit $1.95 / $1,000.00 Payment Details" at bounding box center [1128, 156] width 668 height 83
click at [1169, 87] on div "My Moon 1X Visa® Card #215" at bounding box center [1128, 87] width 668 height 17
click at [1004, 47] on div "Visa Monthly Spend Limit $873.54 / $4,000.00 $0.81 Moon Credit Cihan Kurt cihan…" at bounding box center [759, 42] width 1519 height 36
click at [803, 575] on div "$30.35 * * * * * * * * * * * * 5272 11/25 879 Support Token: 1f2485c676 Tags Ad…" at bounding box center [759, 422] width 1519 height 723
click at [1401, 49] on div "Moon Credit" at bounding box center [1407, 49] width 40 height 8
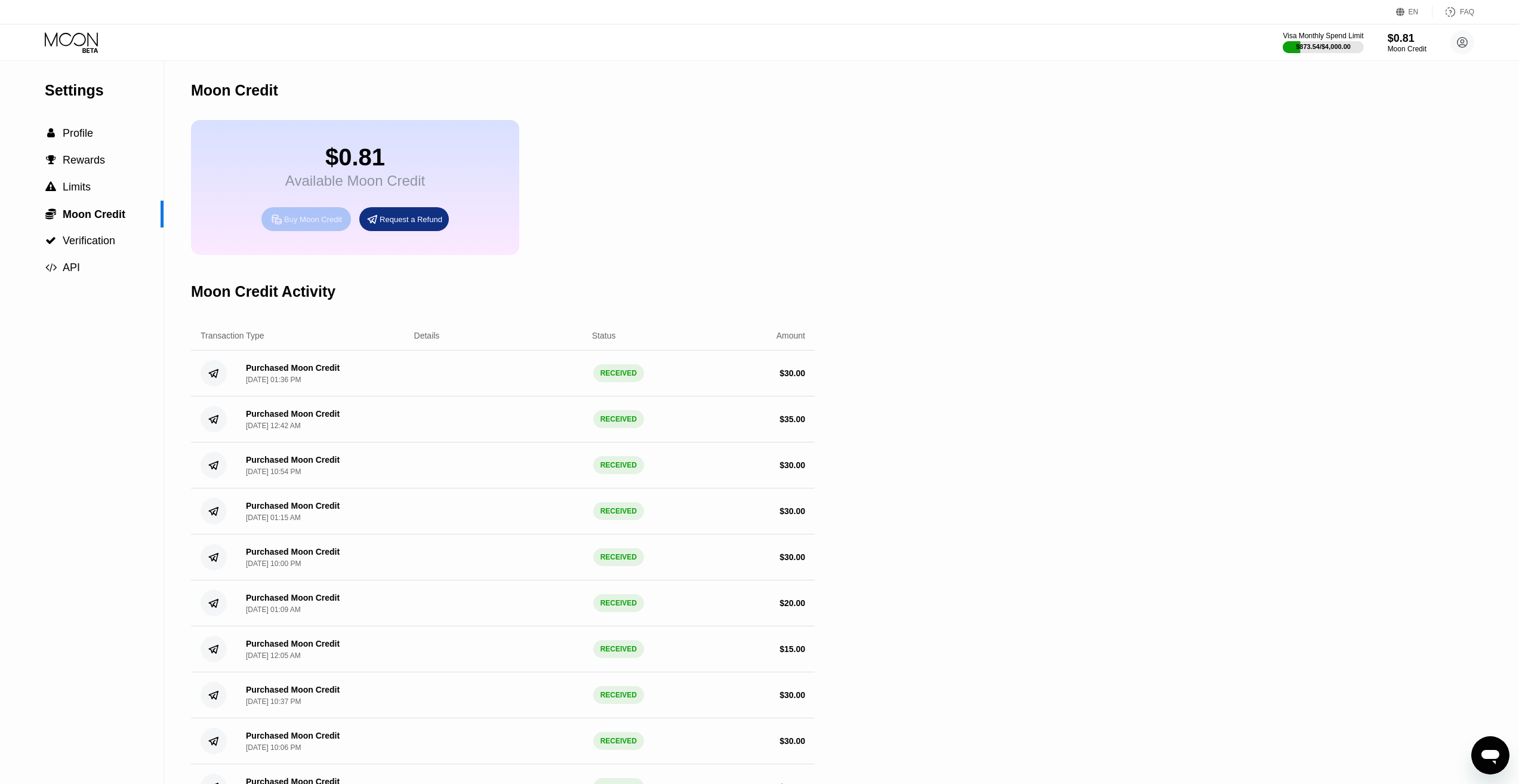
click at [294, 225] on div "Buy Moon Credit" at bounding box center [313, 219] width 58 height 10
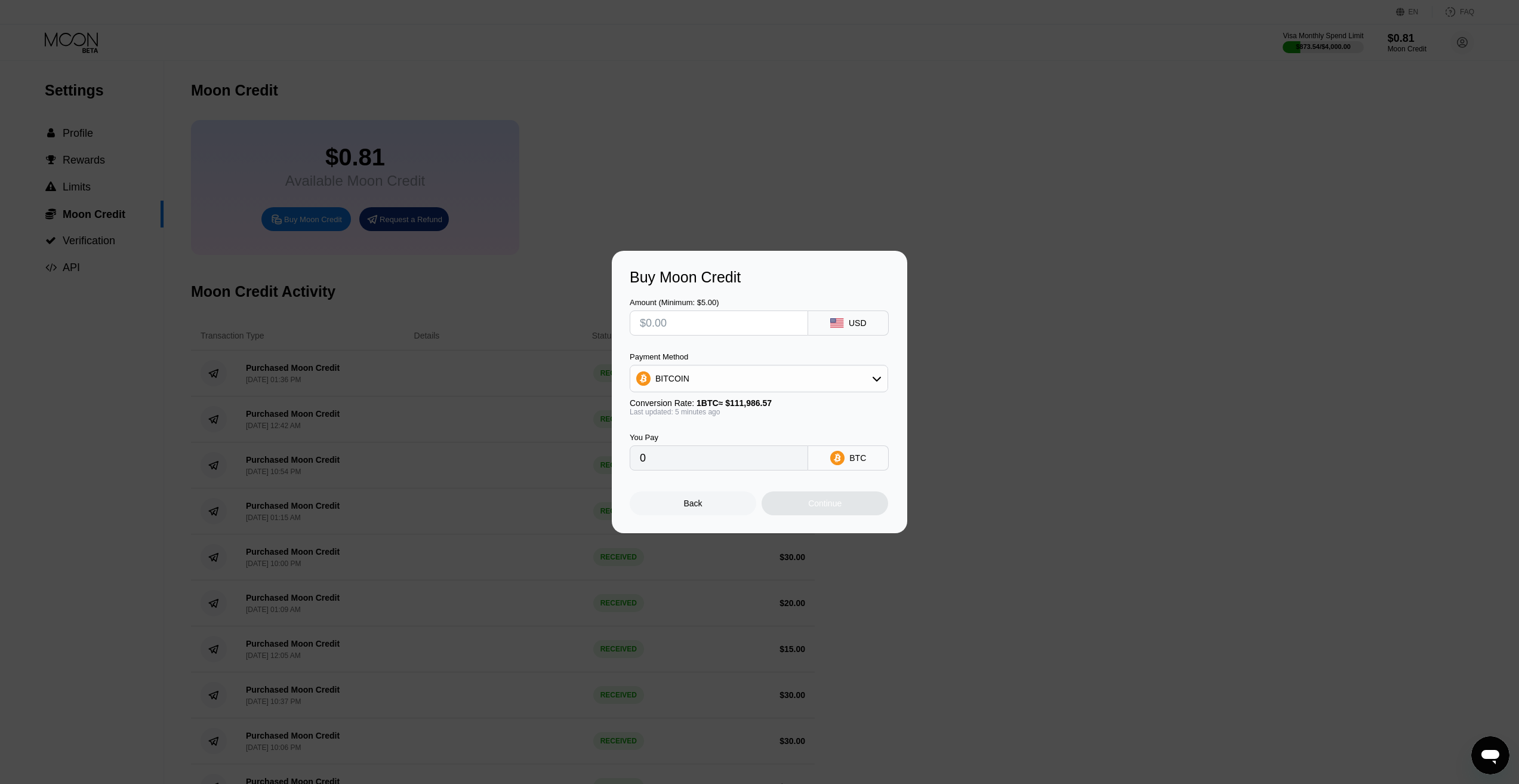
click at [689, 319] on input "text" at bounding box center [719, 323] width 158 height 24
type input "$3"
type input "0.00002678"
type input "$35"
type input "0.00031241"
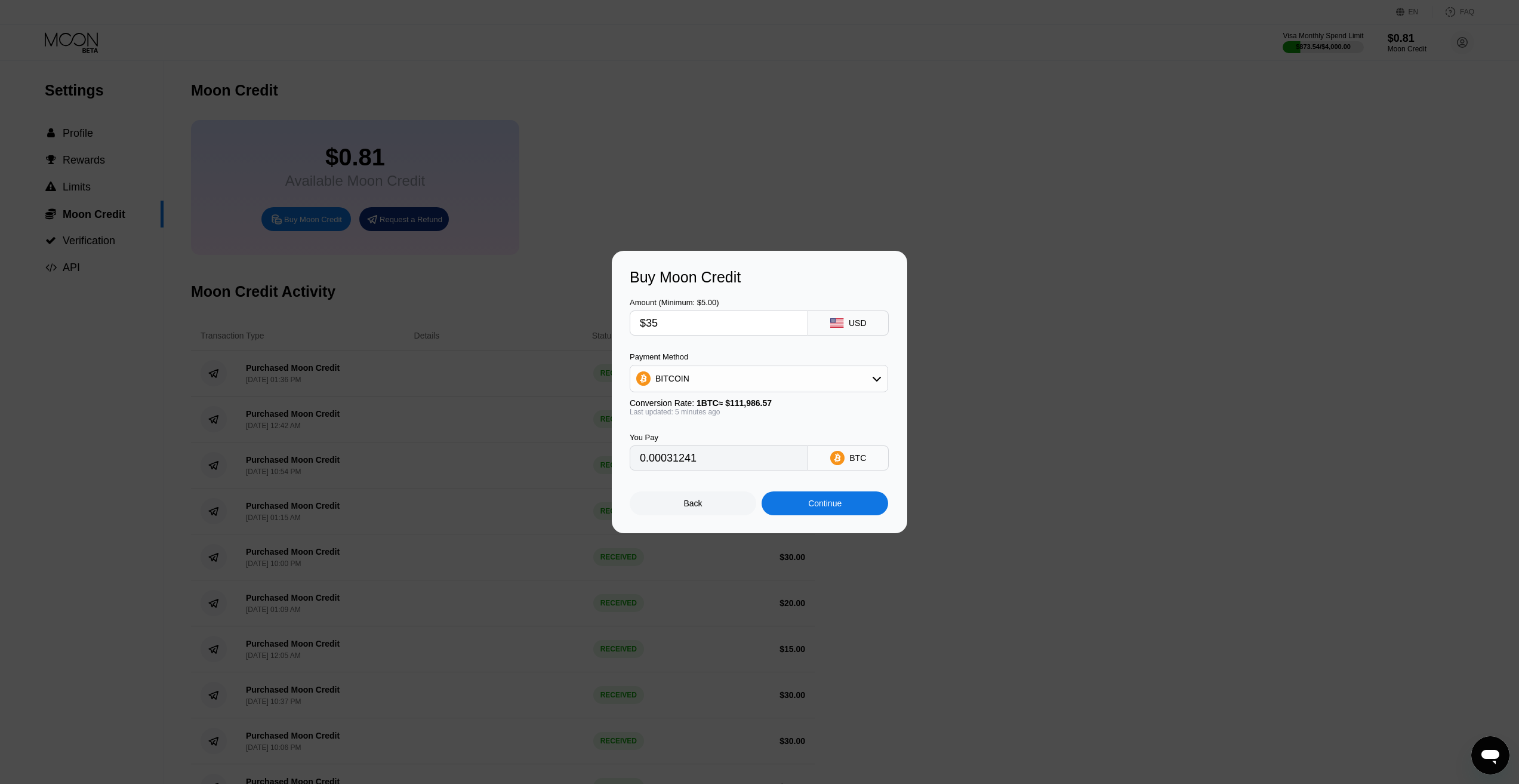
type input "$35"
click at [727, 376] on div "BITCOIN" at bounding box center [758, 378] width 257 height 24
click at [708, 461] on span "USDC on Polygon" at bounding box center [692, 464] width 68 height 9
type input "35.00000000"
drag, startPoint x: 827, startPoint y: 512, endPoint x: 837, endPoint y: 531, distance: 21.5
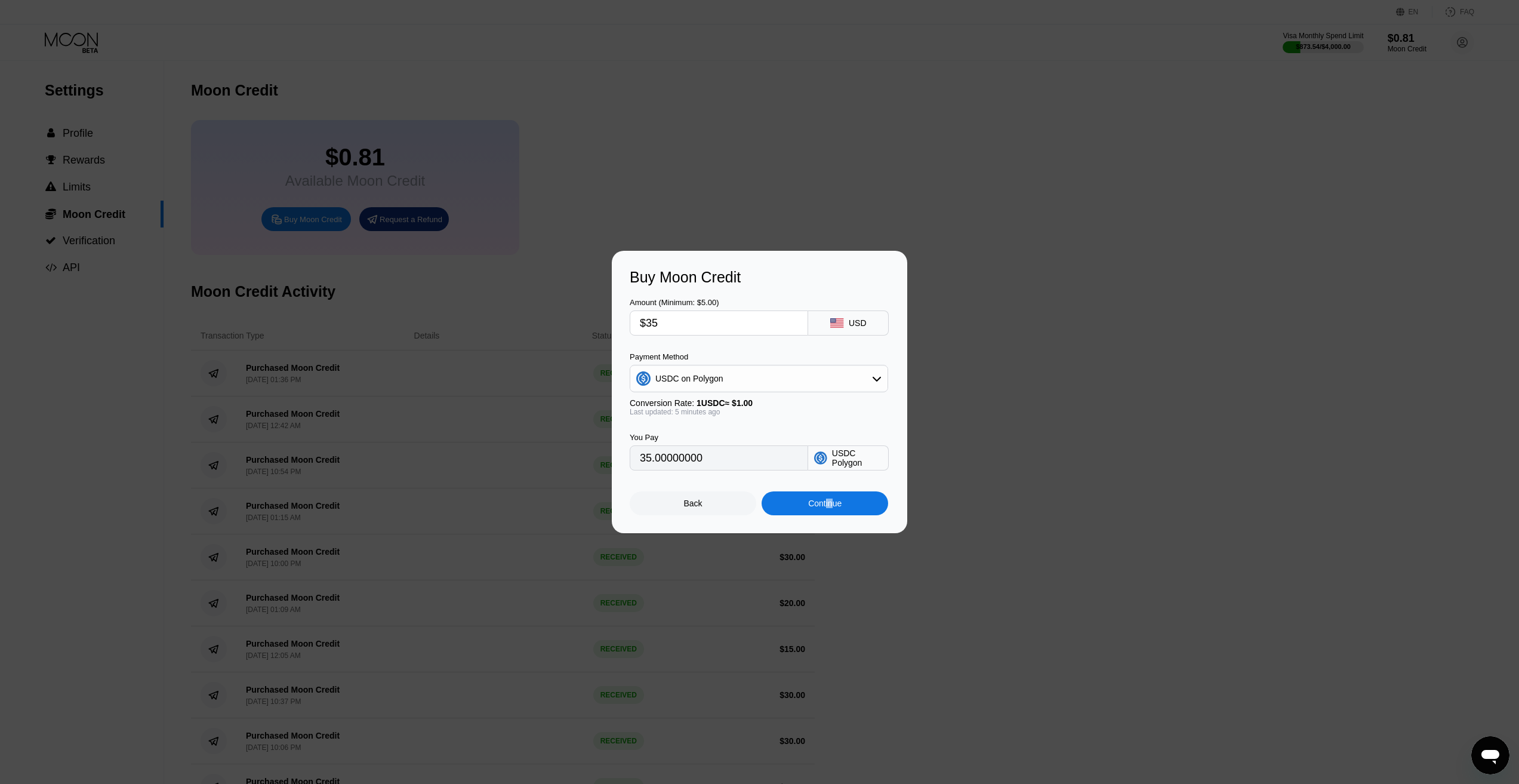
click at [836, 531] on div "Buy Moon Credit Amount (Minimum: $5.00) $35 USD Payment Method USDC on Polygon …" at bounding box center [759, 391] width 295 height 282
click at [835, 528] on div "Buy Moon Credit Amount (Minimum: $5.00) $35 USD Payment Method USDC on Polygon …" at bounding box center [759, 391] width 295 height 282
click at [822, 507] on div "Continue" at bounding box center [825, 503] width 33 height 9
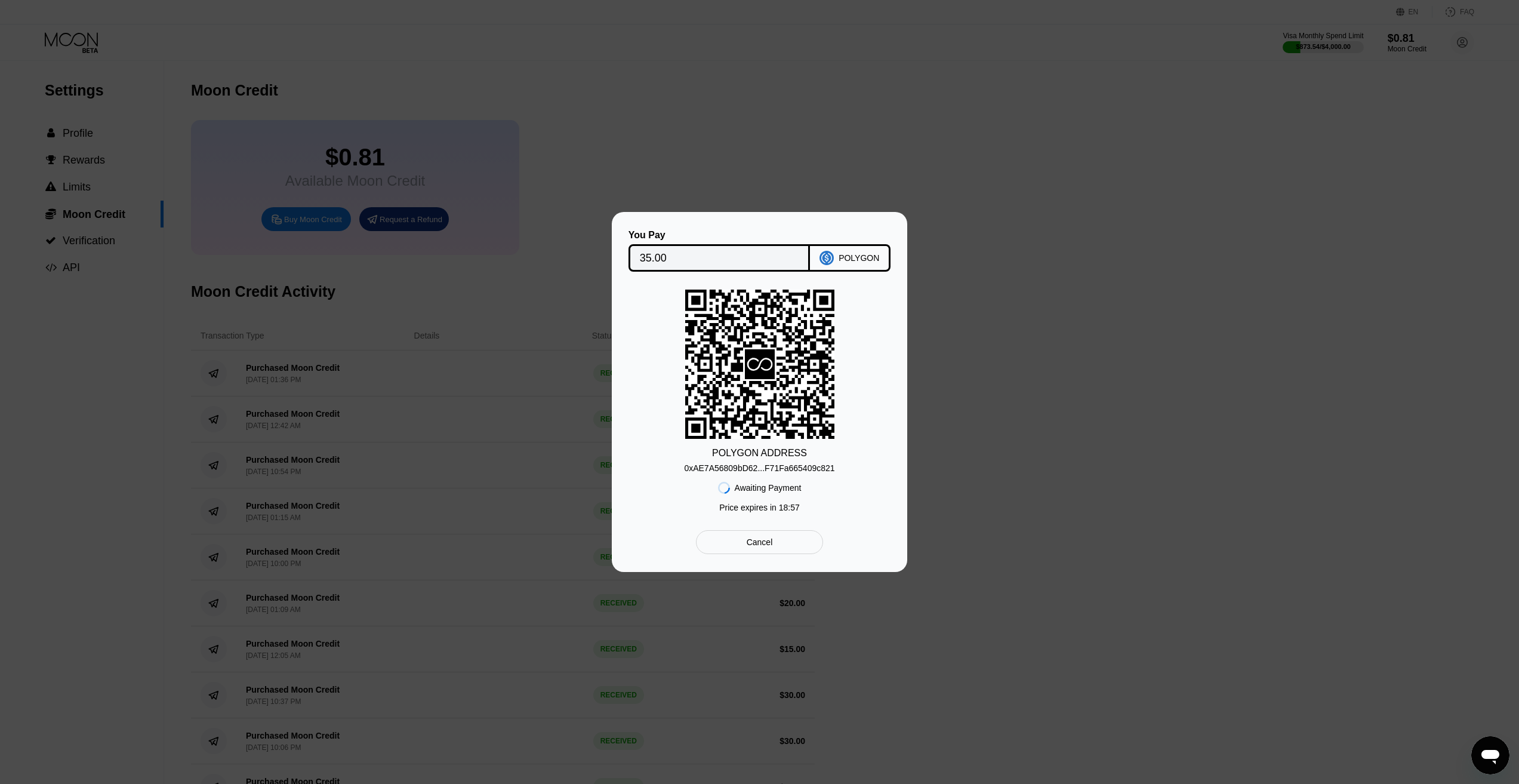
click at [751, 468] on div "0xAE7A56809bD62...F71Fa665409c821" at bounding box center [759, 468] width 151 height 9
click at [873, 318] on div "POLYGON ADDRESS 0xAE7A56809bD62...F71Fa665409c821 Awaiting Payment Price expire…" at bounding box center [760, 404] width 260 height 229
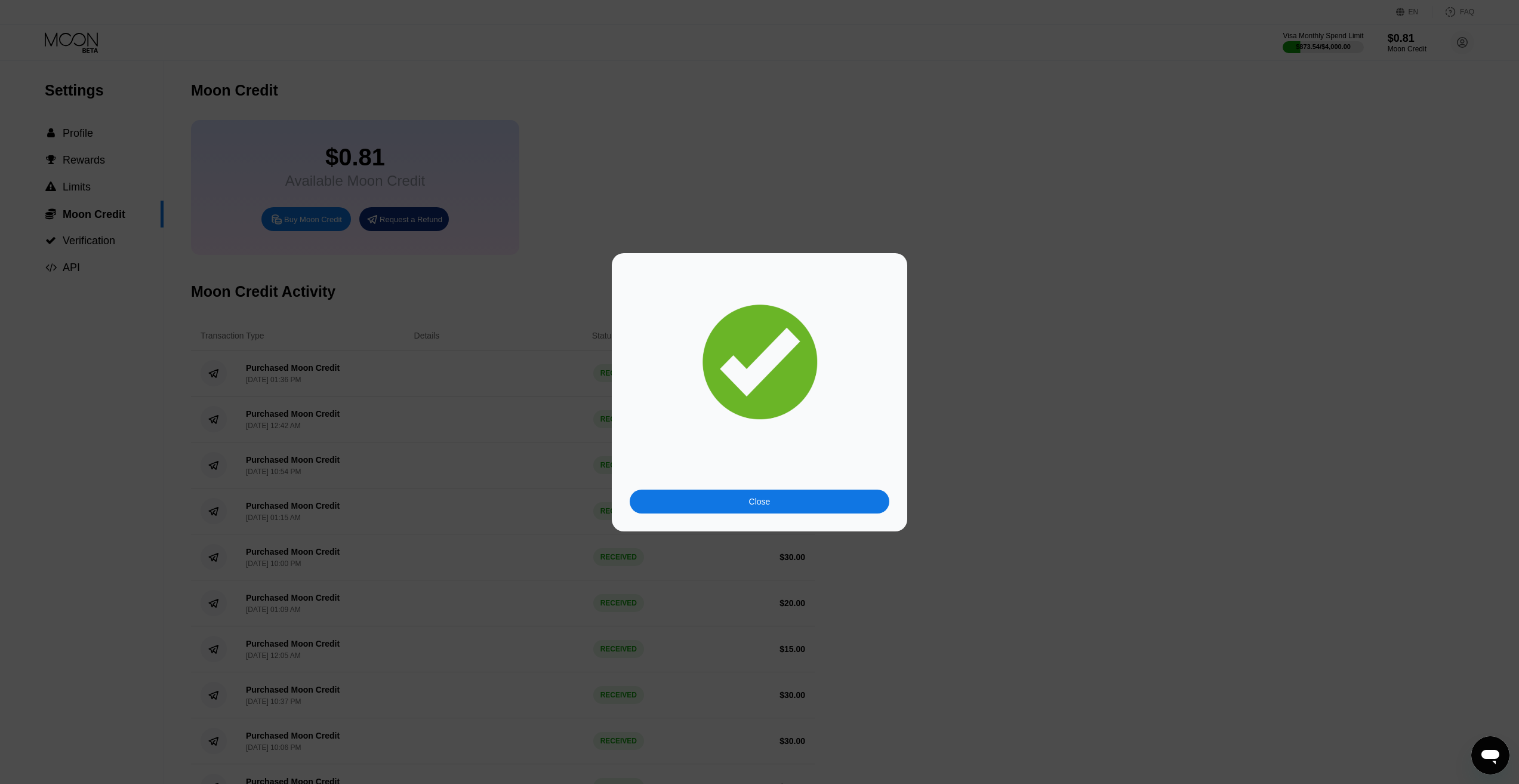
click at [795, 511] on div "Close" at bounding box center [760, 501] width 260 height 24
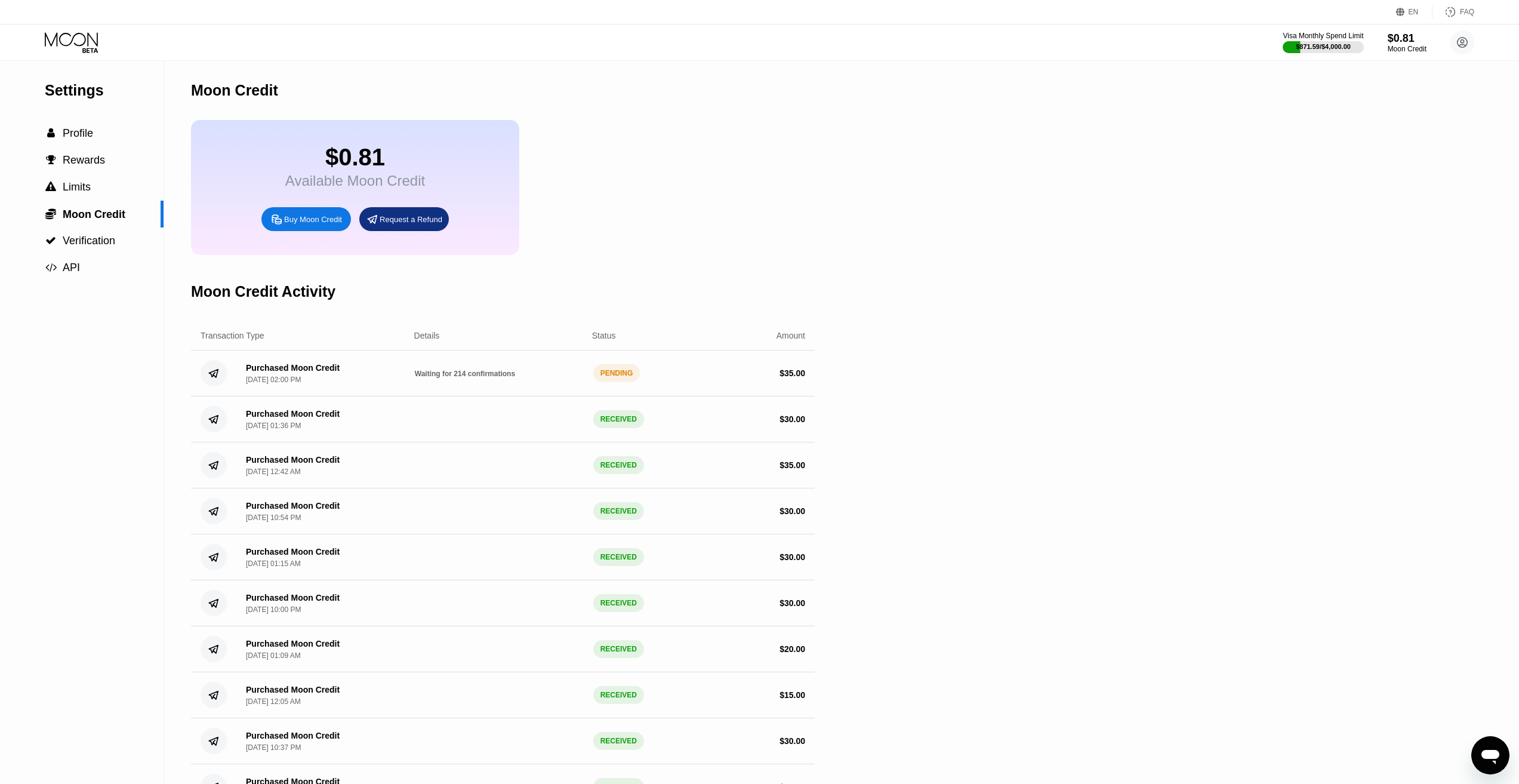
click at [77, 47] on icon at bounding box center [72, 42] width 56 height 21
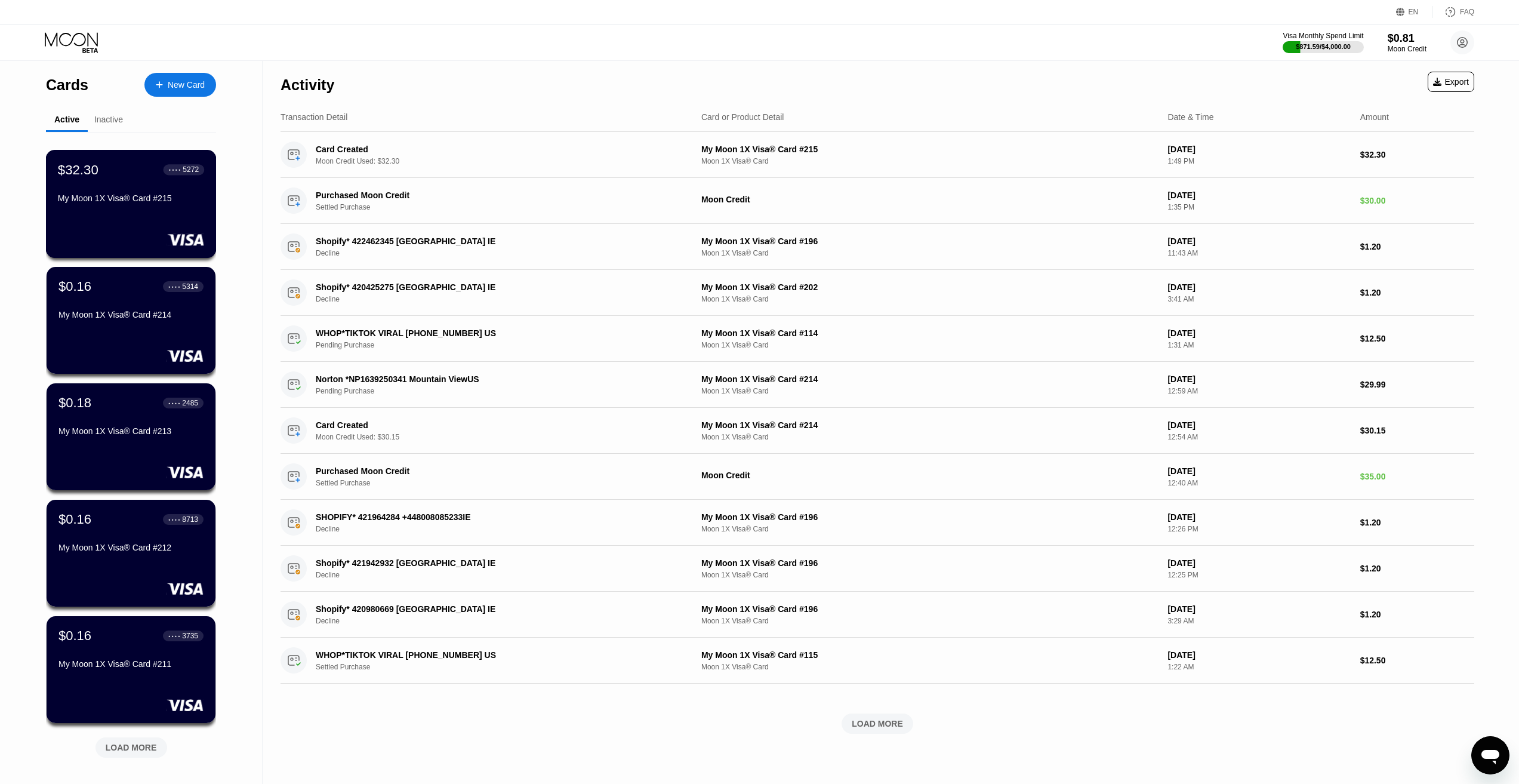
click at [143, 191] on div "$32.30 ● ● ● ● 5272 My Moon 1X Visa® Card #215" at bounding box center [132, 184] width 146 height 46
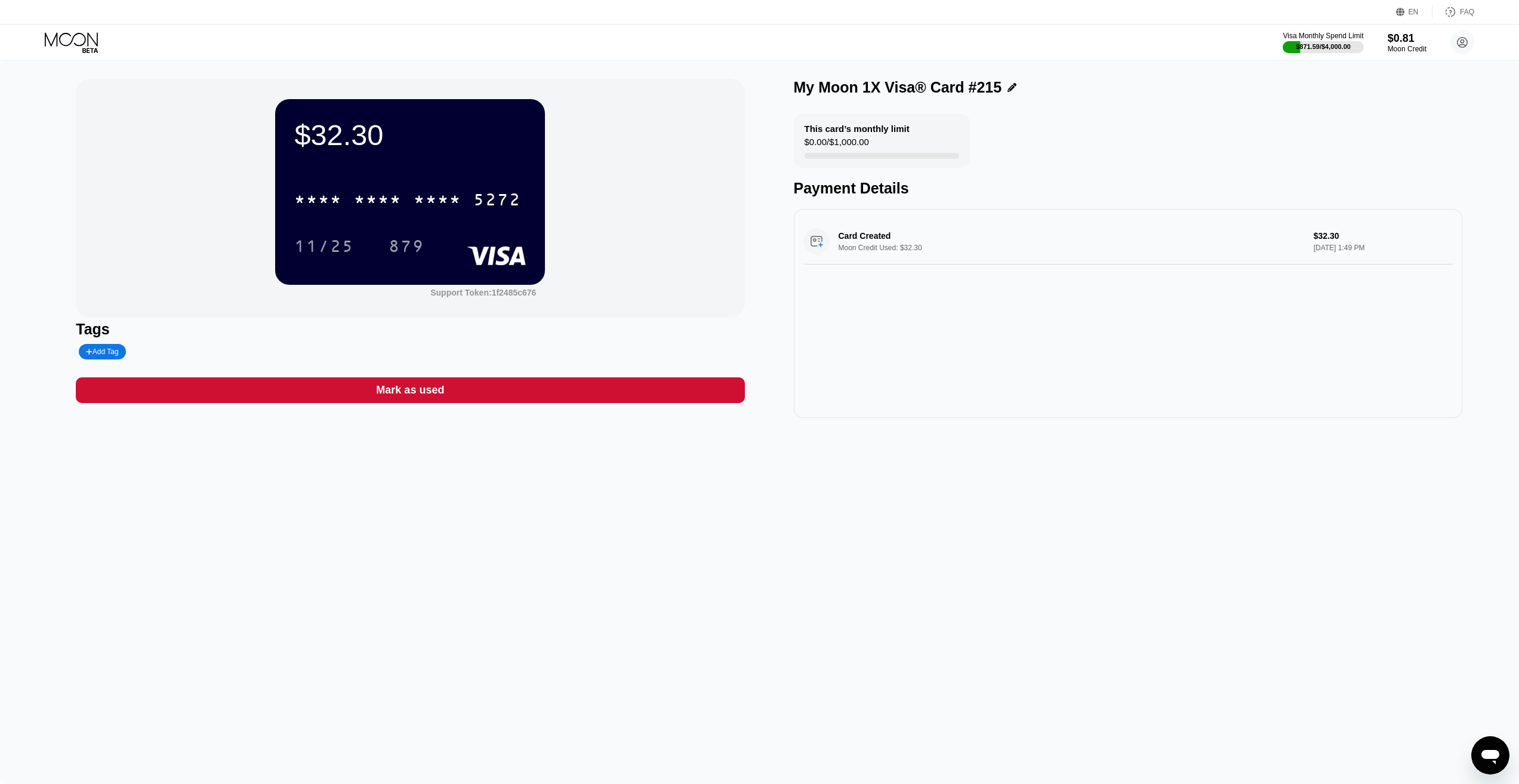
click at [563, 616] on div "$32.30 * * * * * * * * * * * * 5272 11/25 879 Support Token: 1f2485c676 Tags Ad…" at bounding box center [759, 422] width 1519 height 723
